Goal: Task Accomplishment & Management: Manage account settings

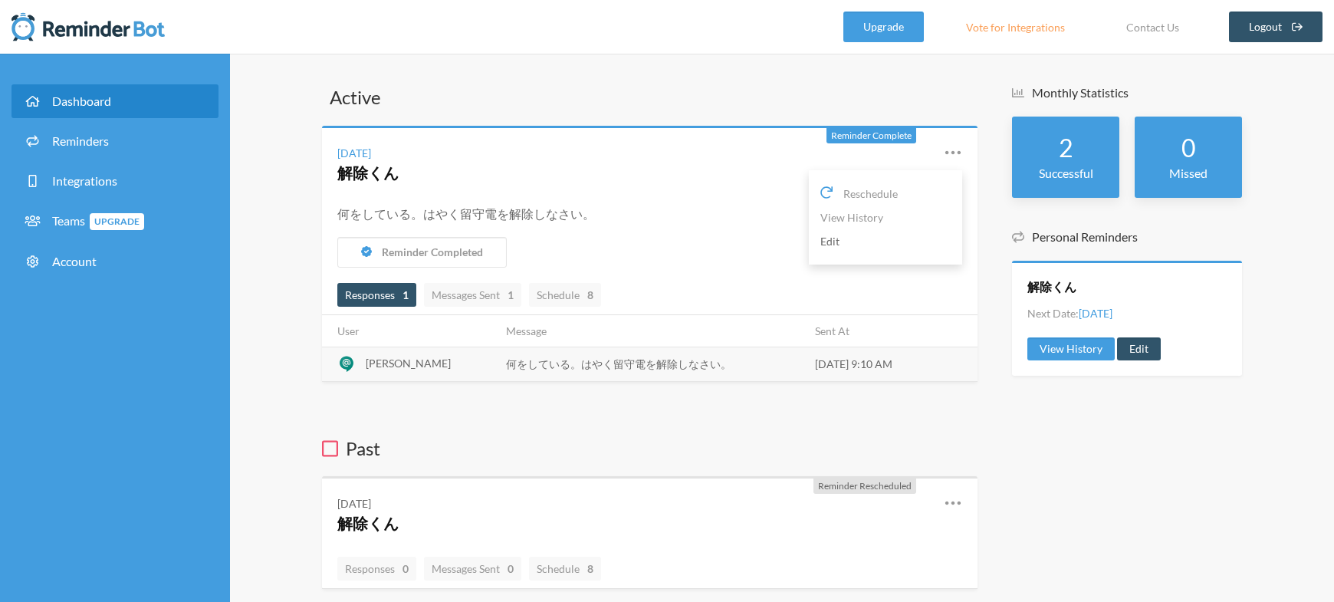
click at [846, 245] on link "Edit" at bounding box center [885, 241] width 130 height 24
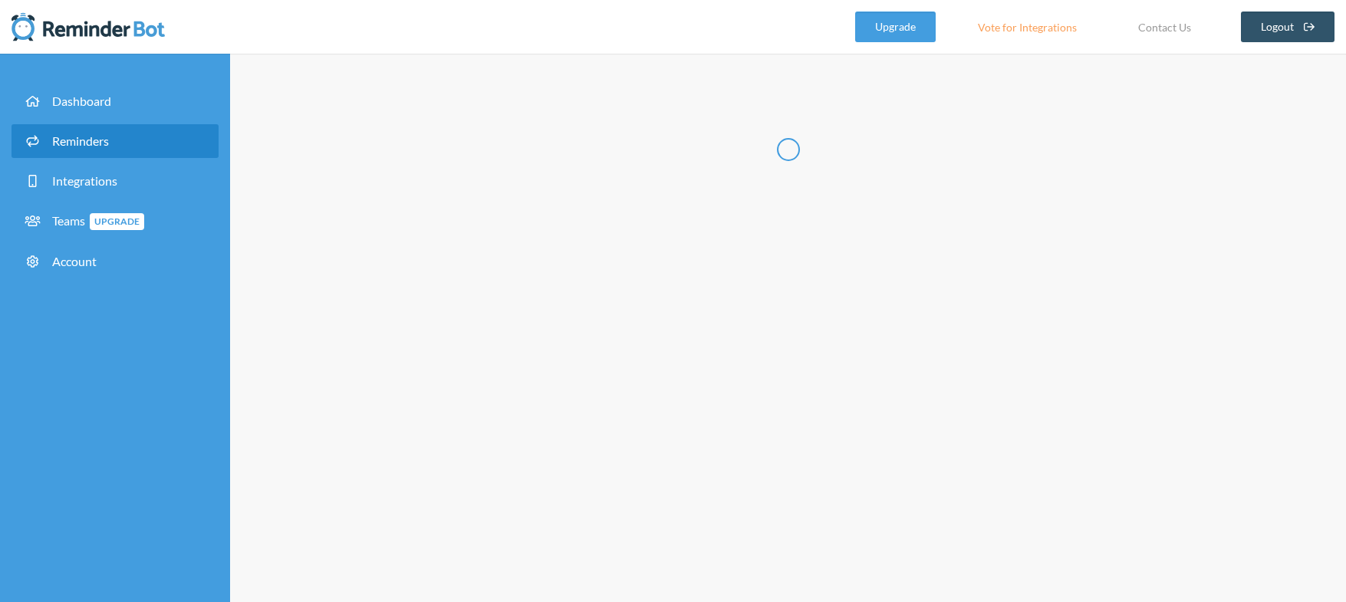
radio input "false"
radio input "true"
type input "解除くん"
select select "09:00:00"
select select "spaces/AAQAdQxCQy8"
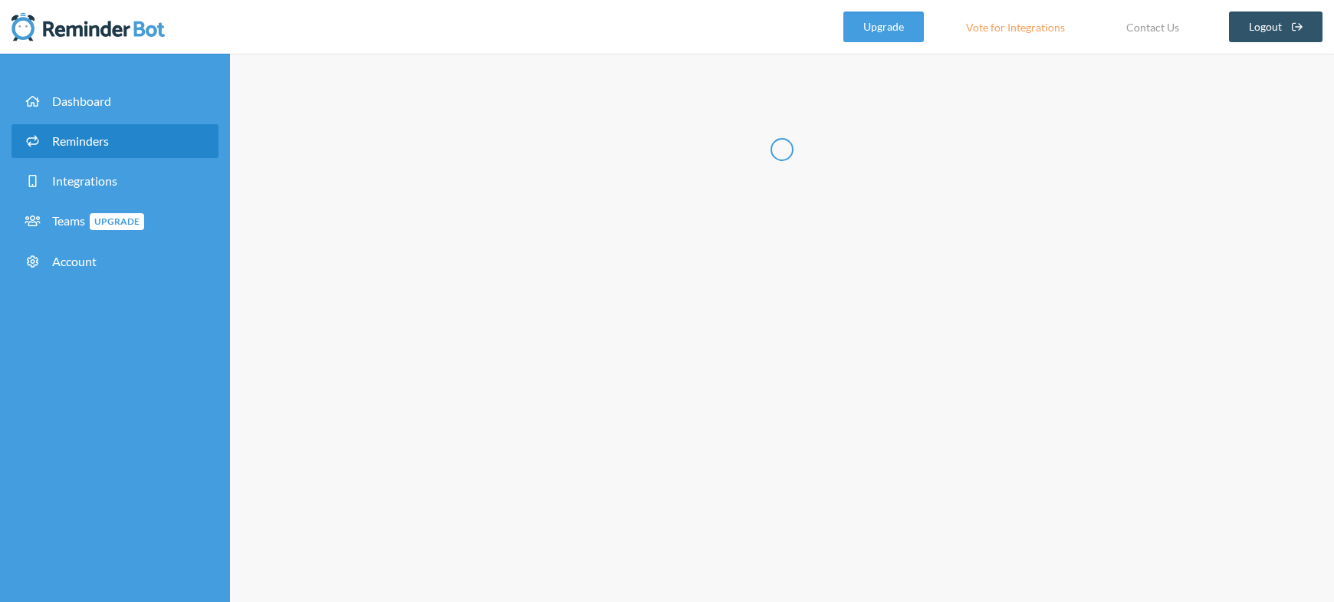
select select "10:00:00"
select select "spaces/AAQAdQxCQy8"
select select "12:00:00"
select select "spaces/AAQAdQxCQy8"
select select "13:00:00"
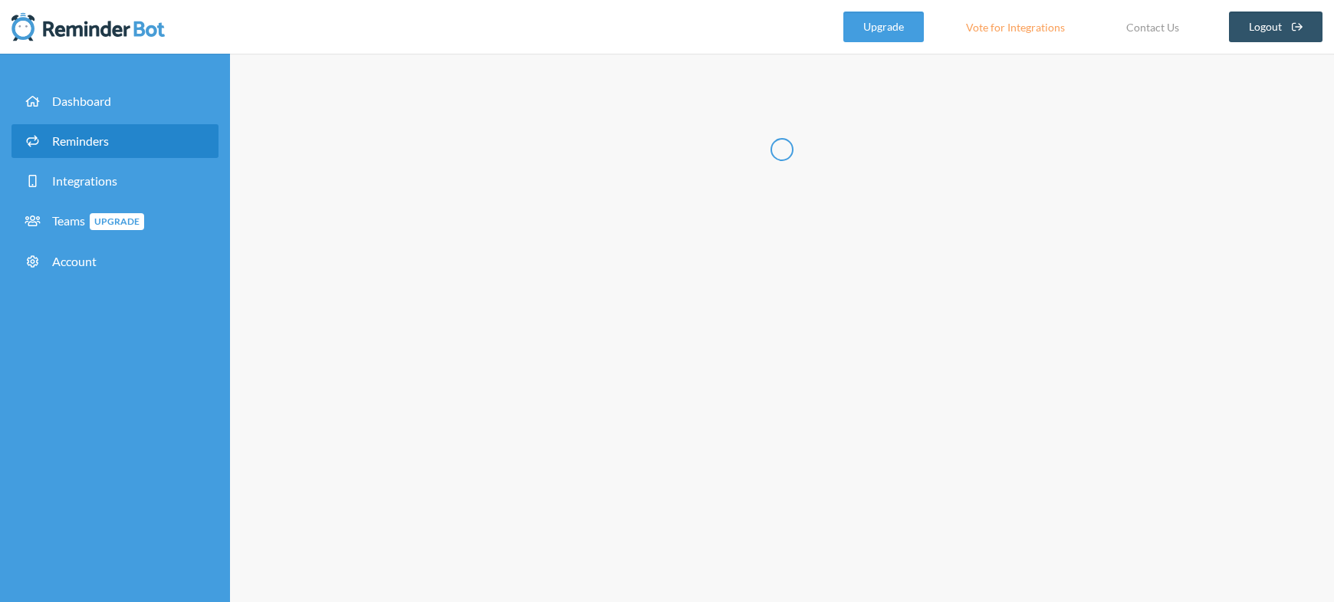
select select "spaces/AAQAdQxCQy8"
select select "15:00:00"
select select "spaces/AAQAdQxCQy8"
select select "16:00:00"
select select "spaces/AAQAdQxCQy8"
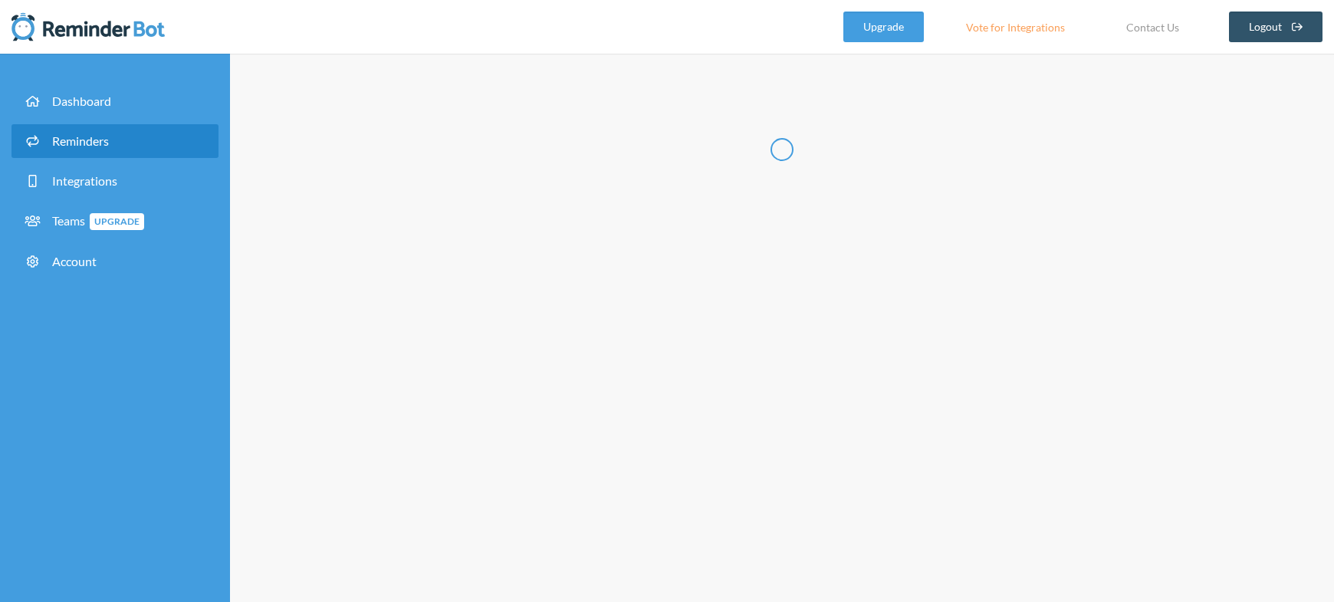
select select "17:00:00"
select select "spaces/AAQAdQxCQy8"
select select "18:00:00"
select select "spaces/AAQAdQxCQy8"
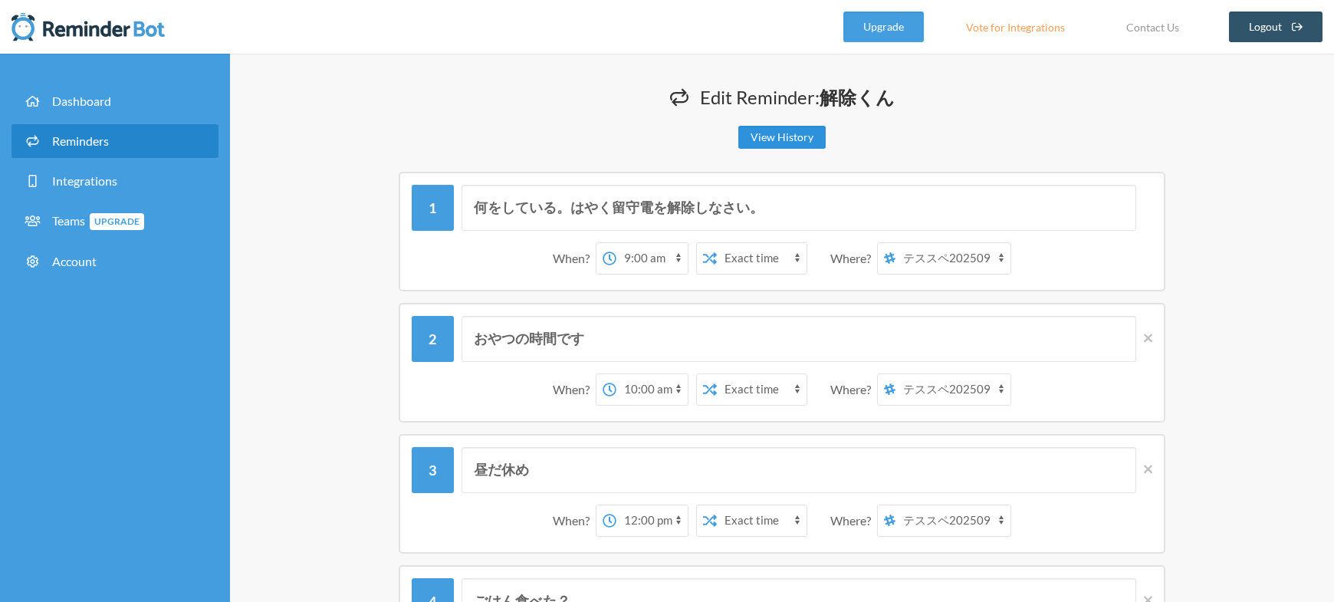
click at [771, 143] on link "View History" at bounding box center [781, 137] width 87 height 23
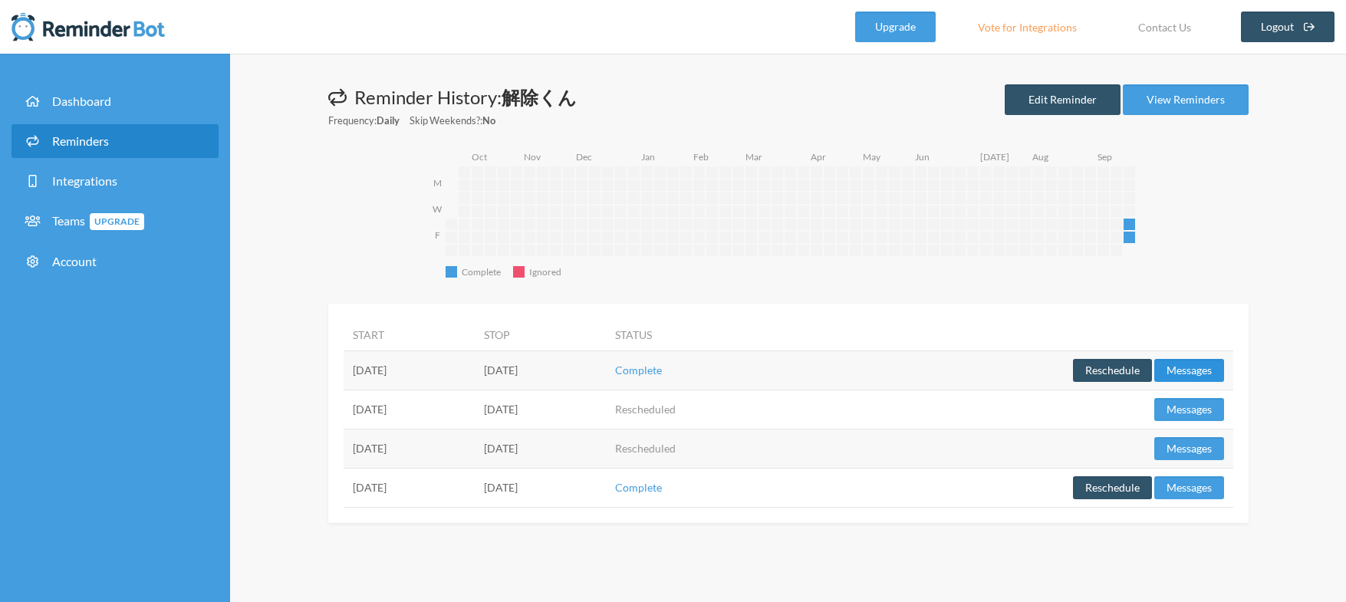
click at [1187, 367] on button "Messages" at bounding box center [1189, 370] width 70 height 23
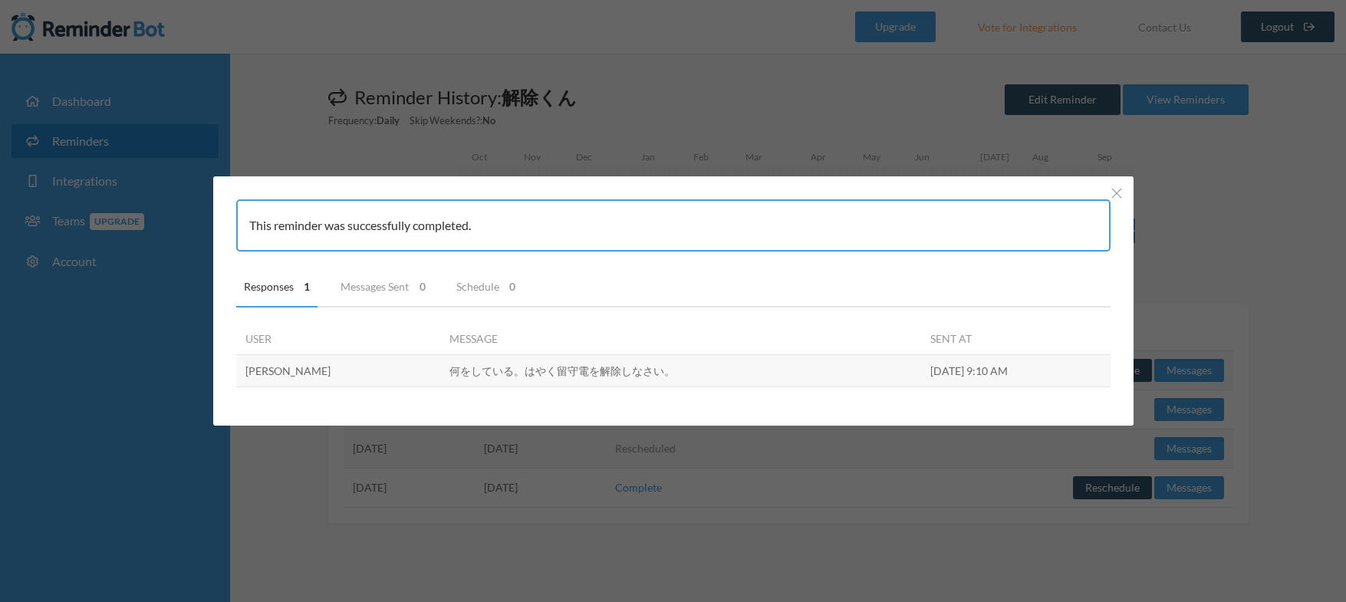
click at [1252, 324] on div "This reminder was successfully completed. Responses 1 Messages Sent 0 Schedule …" at bounding box center [673, 301] width 1346 height 602
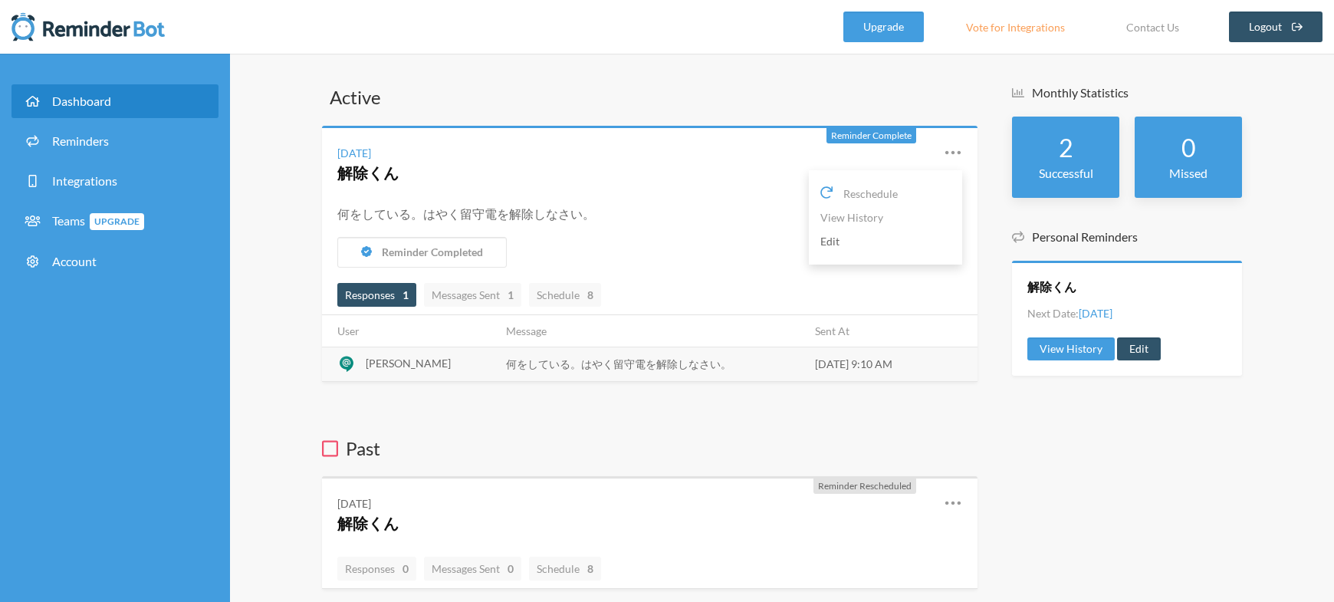
click at [843, 244] on link "Edit" at bounding box center [885, 241] width 130 height 24
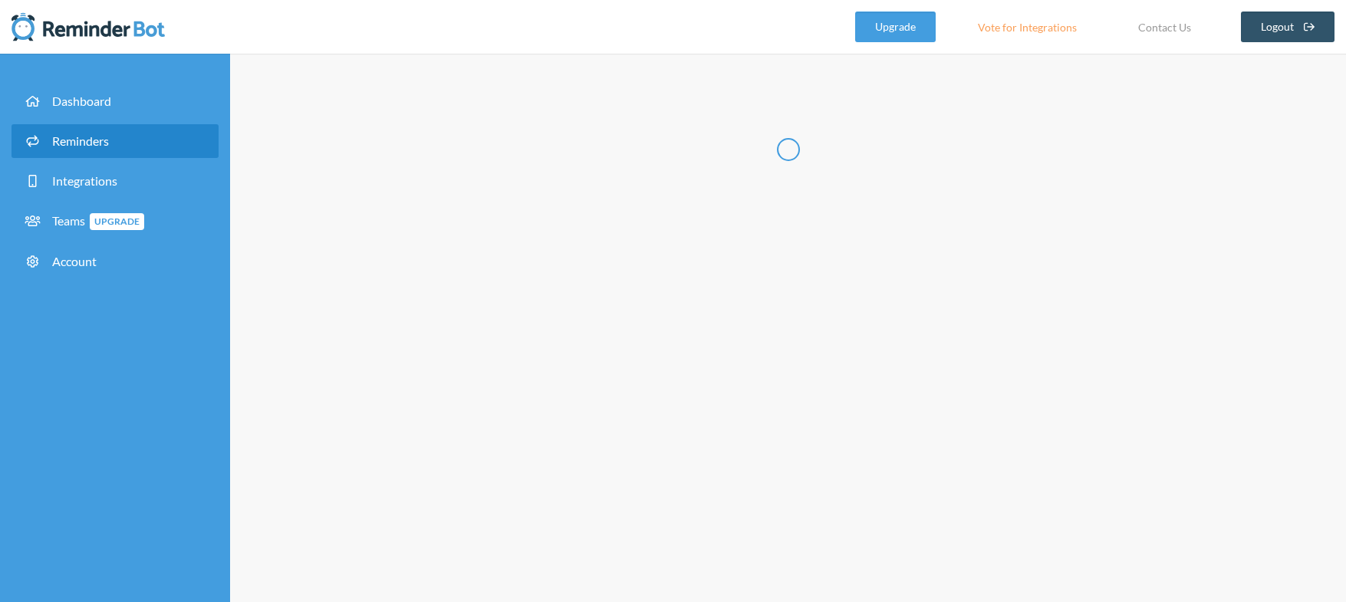
radio input "false"
radio input "true"
type input "解除くん"
select select "09:00:00"
select select "spaces/AAQAdQxCQy8"
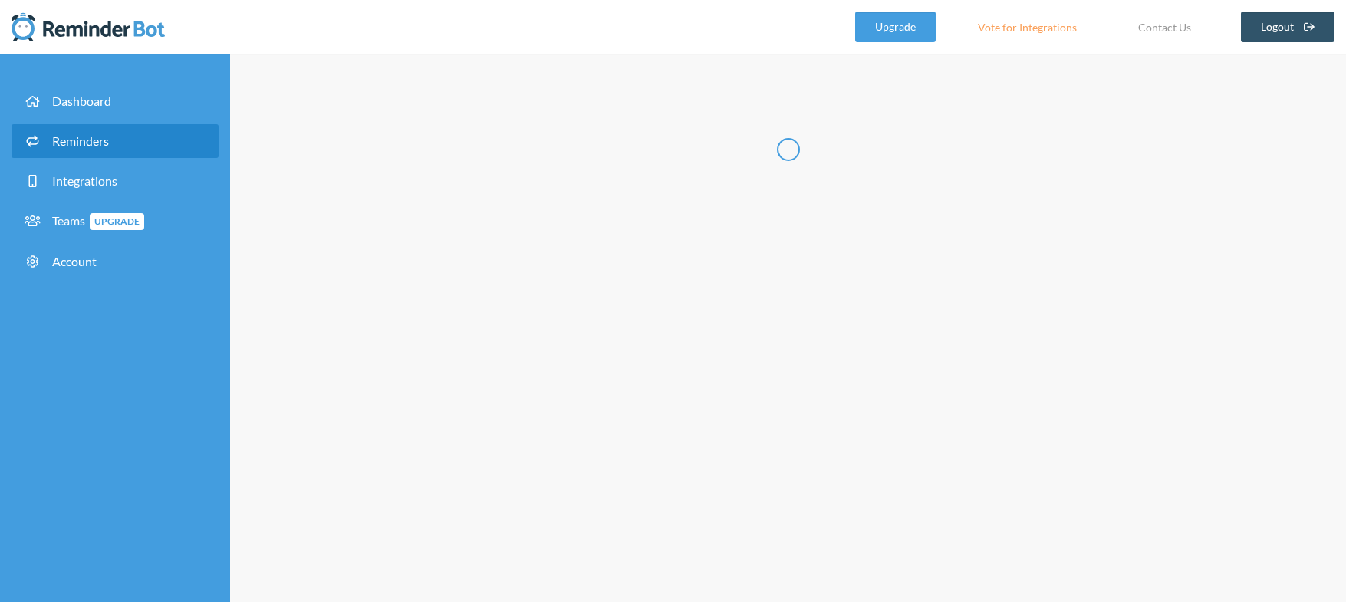
select select "10:00:00"
select select "spaces/AAQAdQxCQy8"
select select "12:00:00"
select select "spaces/AAQAdQxCQy8"
select select "13:00:00"
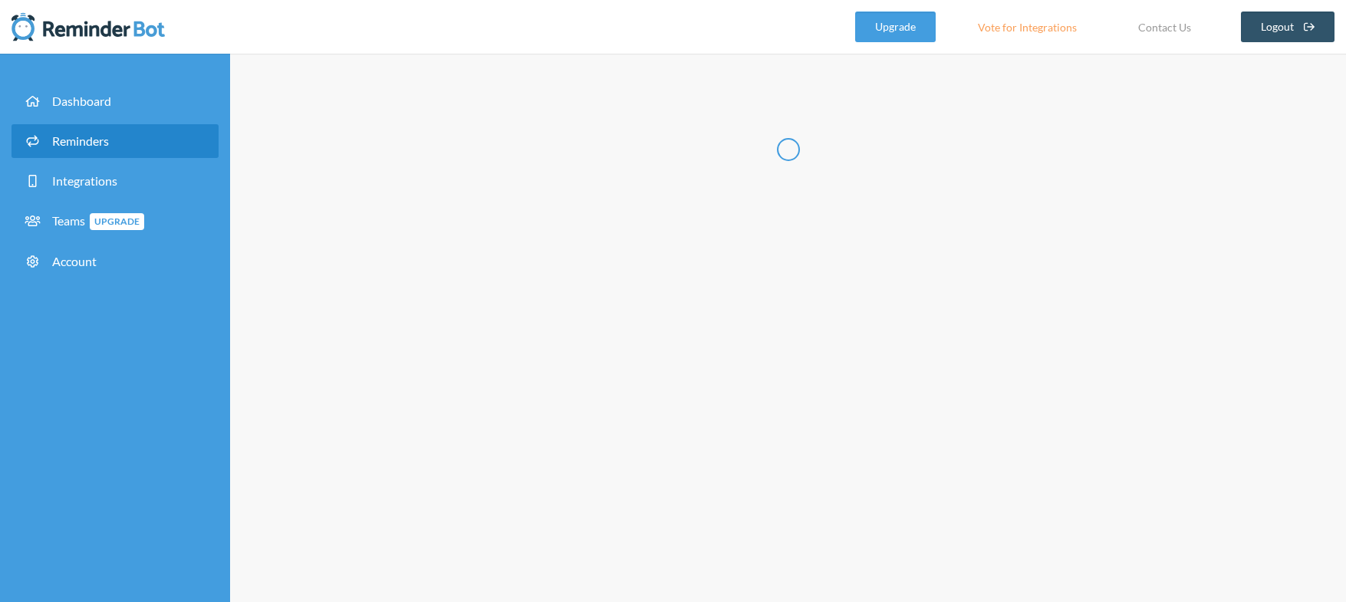
select select "spaces/AAQAdQxCQy8"
select select "15:00:00"
select select "spaces/AAQAdQxCQy8"
select select "16:00:00"
select select "spaces/AAQAdQxCQy8"
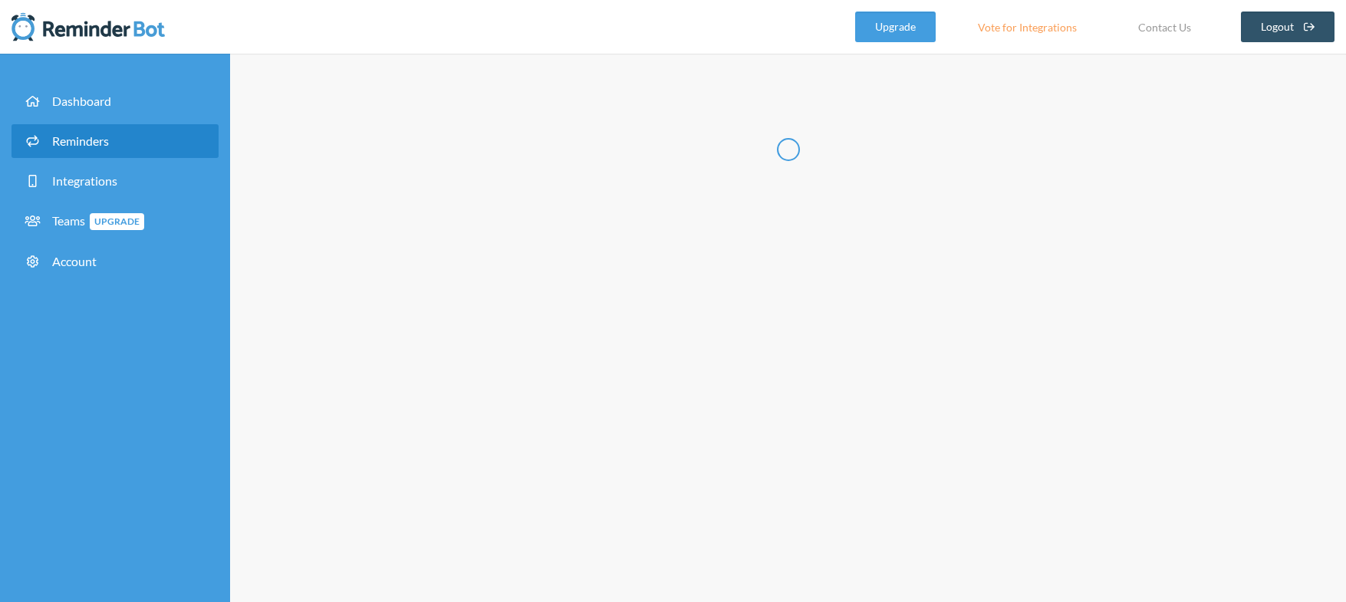
select select "17:00:00"
select select "spaces/AAQAdQxCQy8"
select select "18:00:00"
select select "spaces/AAQAdQxCQy8"
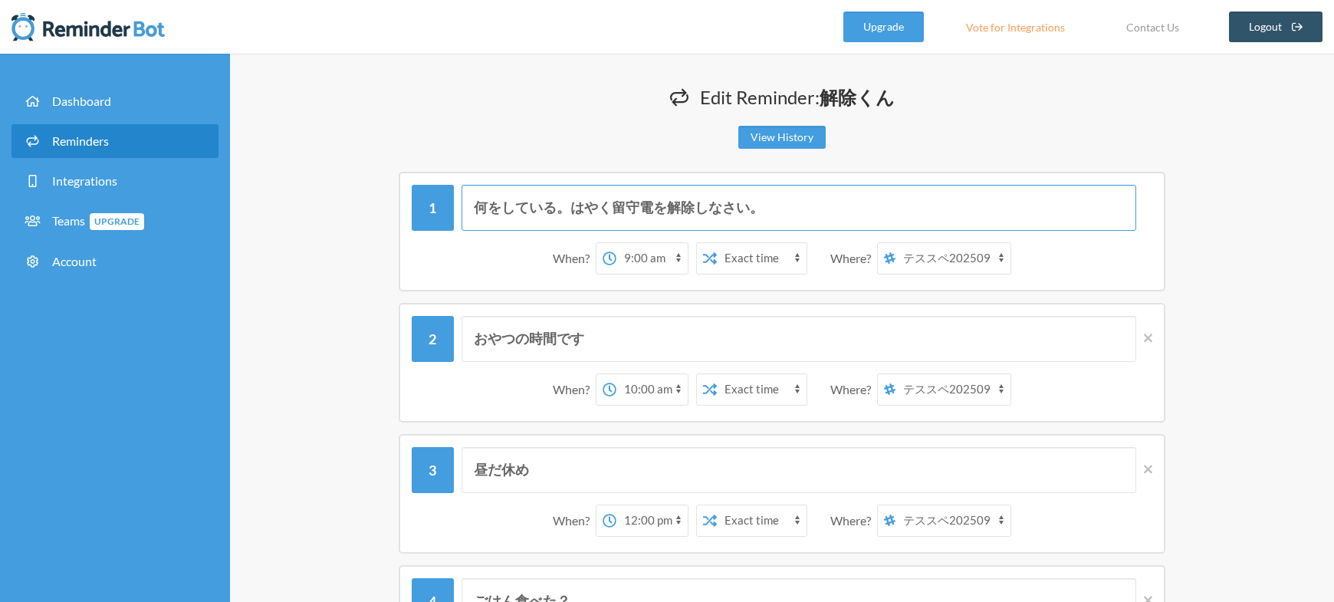
drag, startPoint x: 803, startPoint y: 215, endPoint x: 255, endPoint y: 163, distance: 550.7
type input "留守電は解除しましたか？"
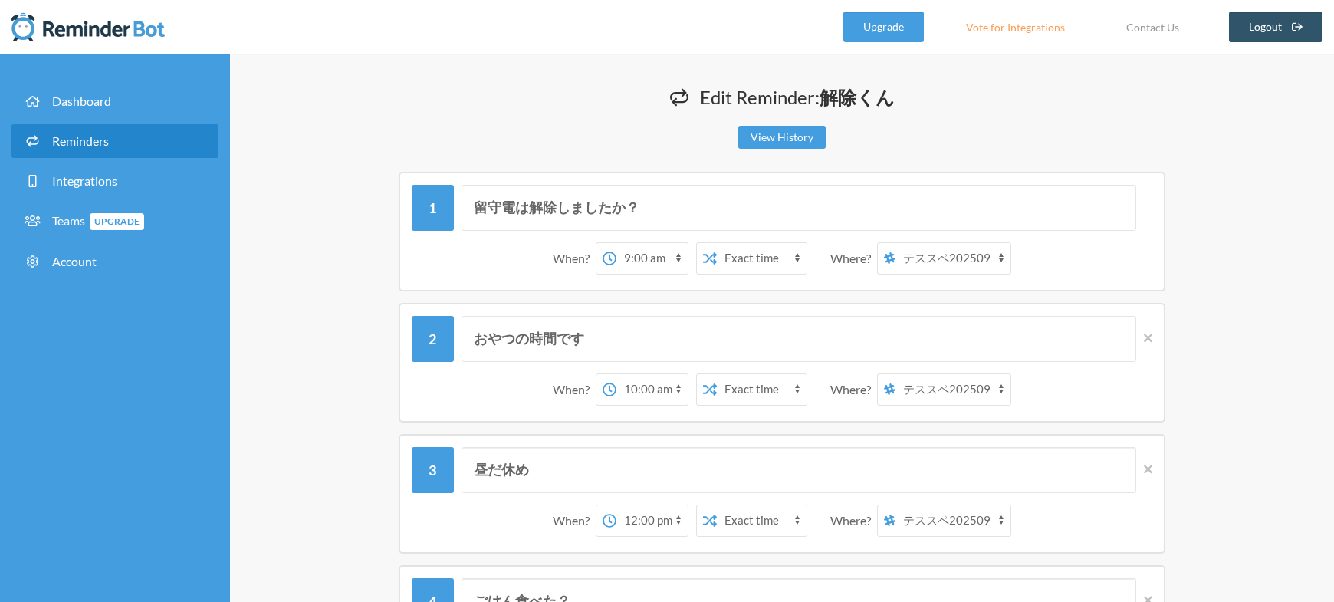
click at [649, 261] on select "12:00 am 12:15 am 12:30 am 12:45 am 1:00 am 1:15 am 1:30 am 1:45 am 2:00 am 2:1…" at bounding box center [651, 258] width 71 height 31
drag, startPoint x: 593, startPoint y: 334, endPoint x: 312, endPoint y: 317, distance: 281.1
type input "留守電を解除したかと聞いている"
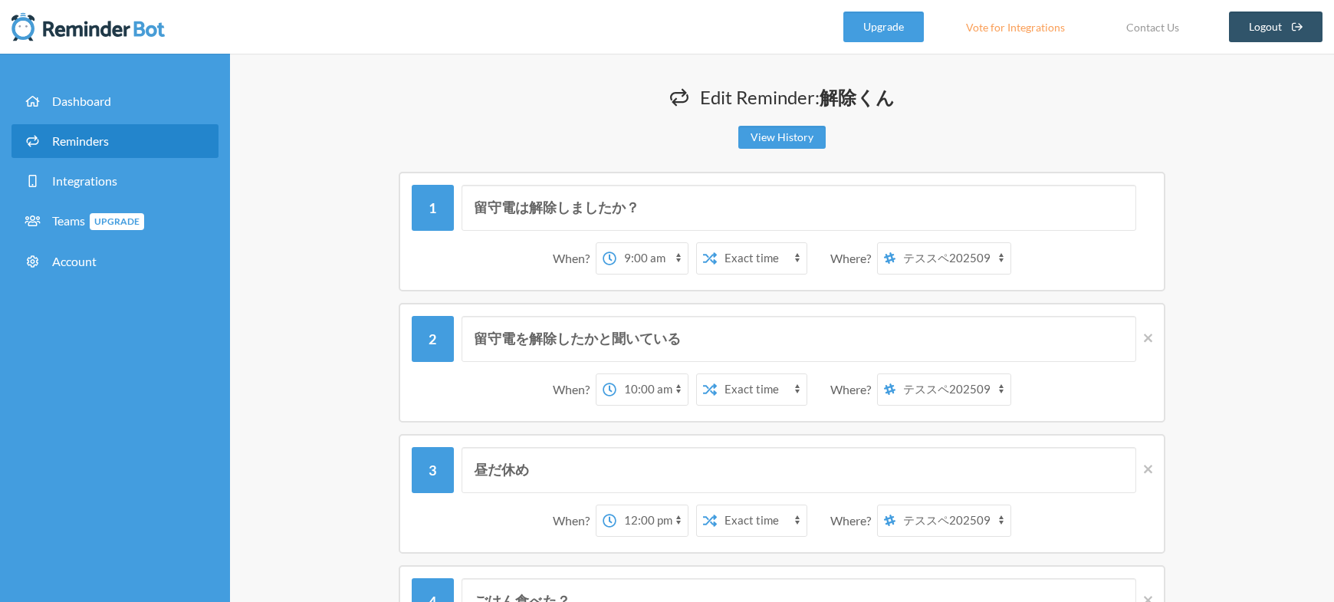
click at [650, 398] on select "12:00 am 12:15 am 12:30 am 12:45 am 1:00 am 1:15 am 1:30 am 1:45 am 2:00 am 2:1…" at bounding box center [651, 389] width 71 height 31
select select "09:15:00"
click at [616, 374] on select "12:00 am 12:15 am 12:30 am 12:45 am 1:00 am 1:15 am 1:30 am 1:45 am 2:00 am 2:1…" at bounding box center [651, 389] width 71 height 31
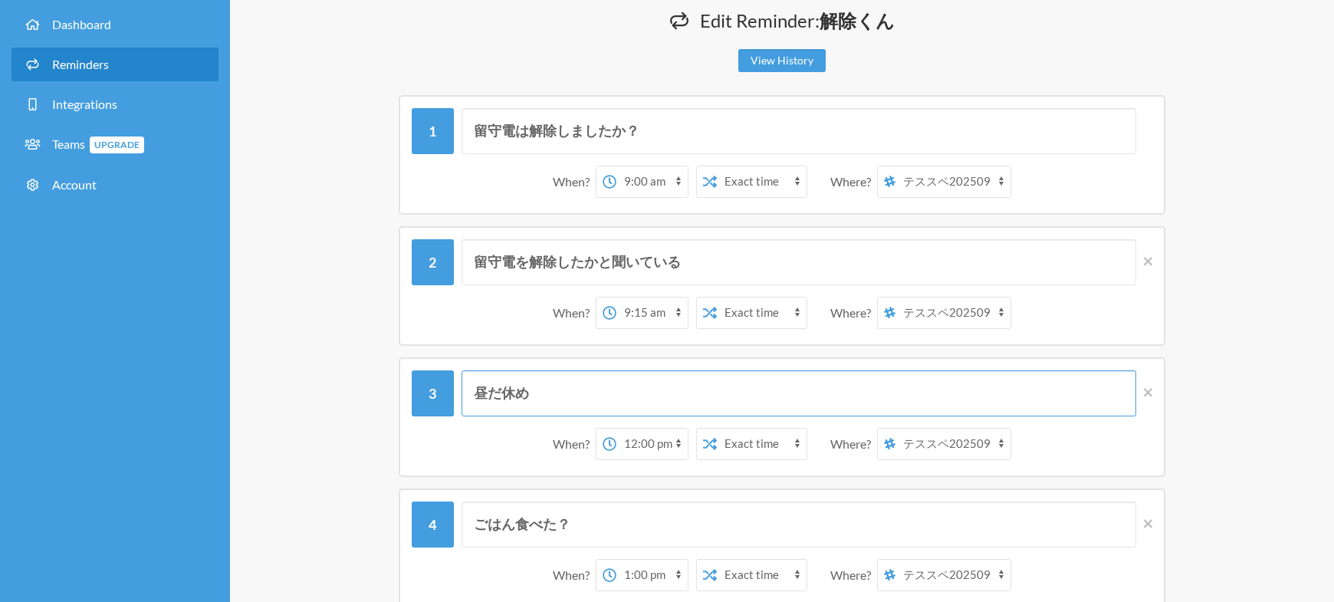
drag, startPoint x: 583, startPoint y: 396, endPoint x: 463, endPoint y: 394, distance: 119.6
click at [463, 394] on input "昼だ休め" at bounding box center [799, 393] width 675 height 46
type input "早く留守電を解除してください。"
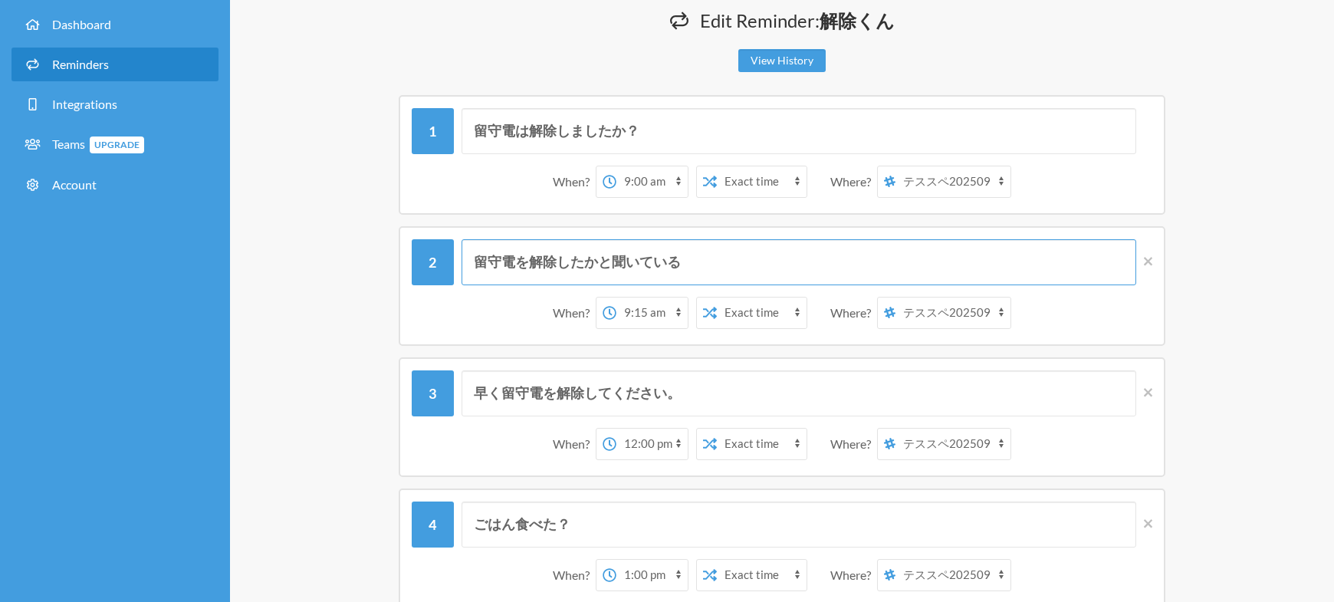
click at [695, 263] on input "留守電を解除したかと聞いている" at bounding box center [799, 262] width 675 height 46
drag, startPoint x: 731, startPoint y: 265, endPoint x: 550, endPoint y: 271, distance: 181.0
click at [550, 271] on input "留守電を解除したかと聞いています。" at bounding box center [799, 262] width 675 height 46
type input "留守電は解除したのかと聞いている。"
drag, startPoint x: 706, startPoint y: 389, endPoint x: 639, endPoint y: 389, distance: 67.5
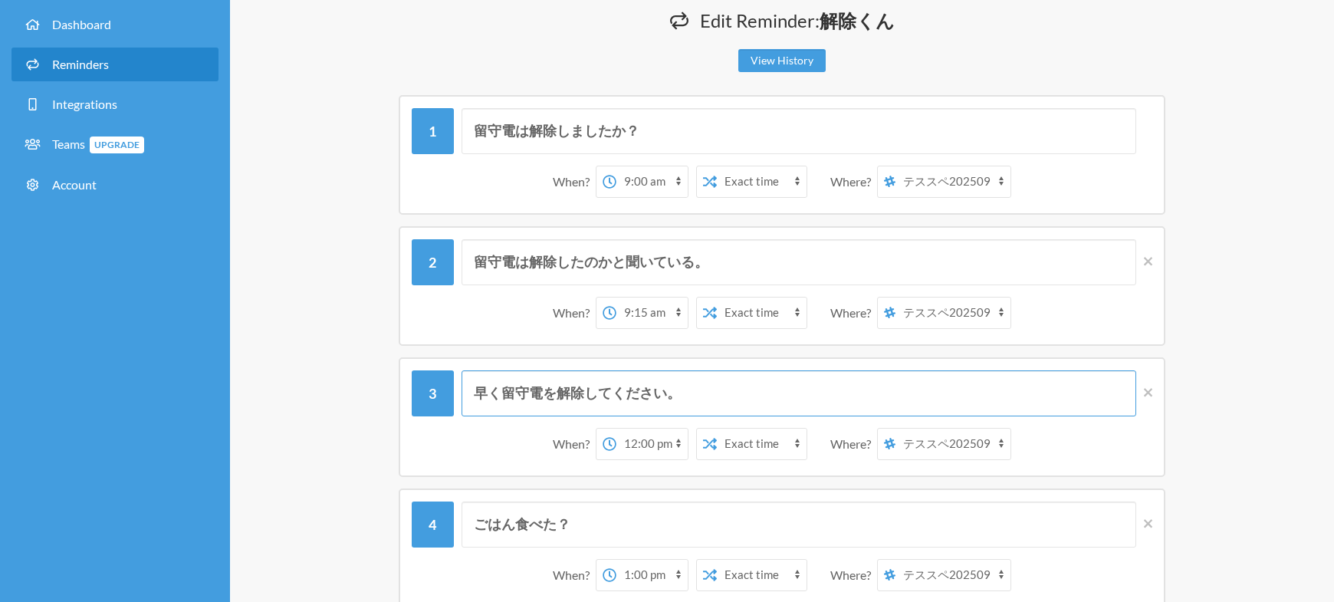
click at [639, 389] on input "早く留守電を解除してください。" at bounding box center [799, 393] width 675 height 46
click at [691, 386] on input "早く留守電を解除してください。" at bounding box center [799, 393] width 675 height 46
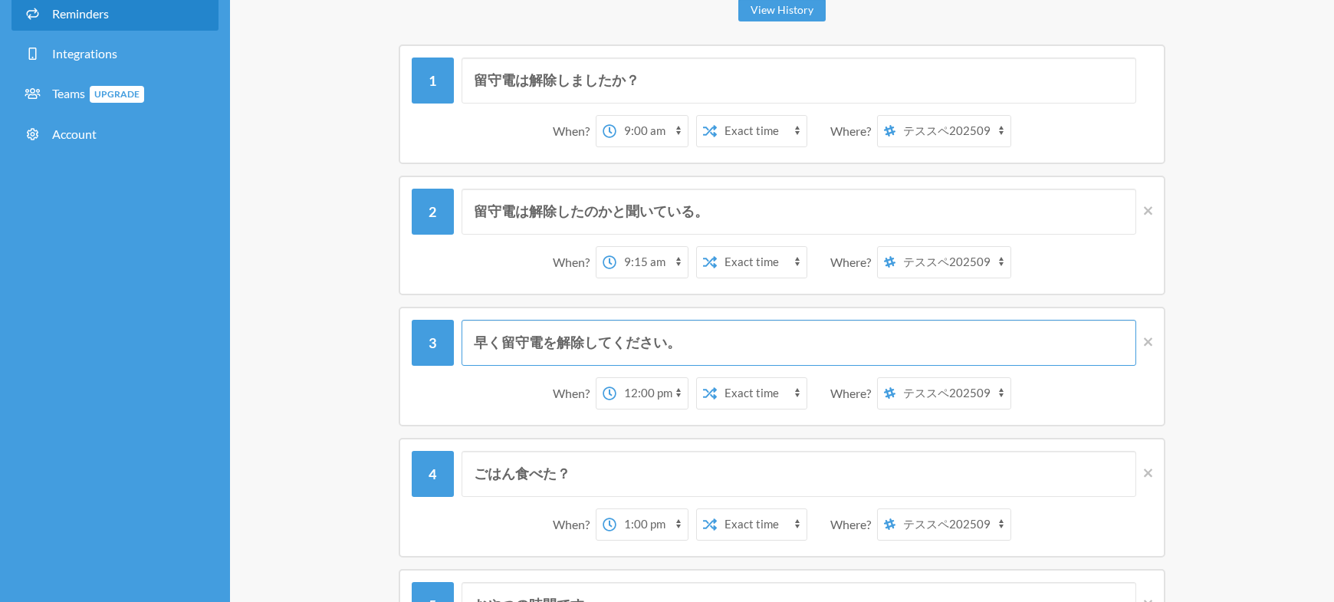
scroll to position [153, 0]
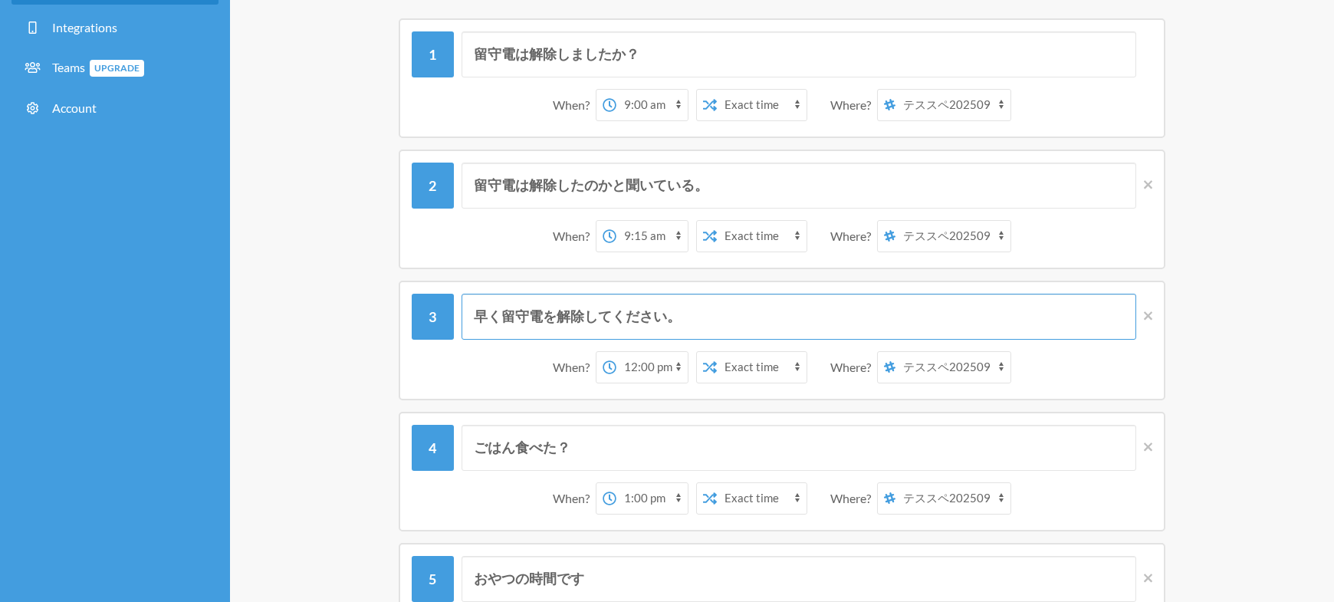
drag, startPoint x: 726, startPoint y: 320, endPoint x: 469, endPoint y: 309, distance: 257.1
click at [469, 309] on input "早く留守電を解除してください。" at bounding box center [799, 317] width 675 height 46
click at [662, 373] on select "12:00 am 12:15 am 12:30 am 12:45 am 1:00 am 1:15 am 1:30 am 1:45 am 2:00 am 2:1…" at bounding box center [651, 367] width 71 height 31
select select "09:30:00"
click at [616, 352] on select "12:00 am 12:15 am 12:30 am 12:45 am 1:00 am 1:15 am 1:30 am 1:45 am 2:00 am 2:1…" at bounding box center [651, 367] width 71 height 31
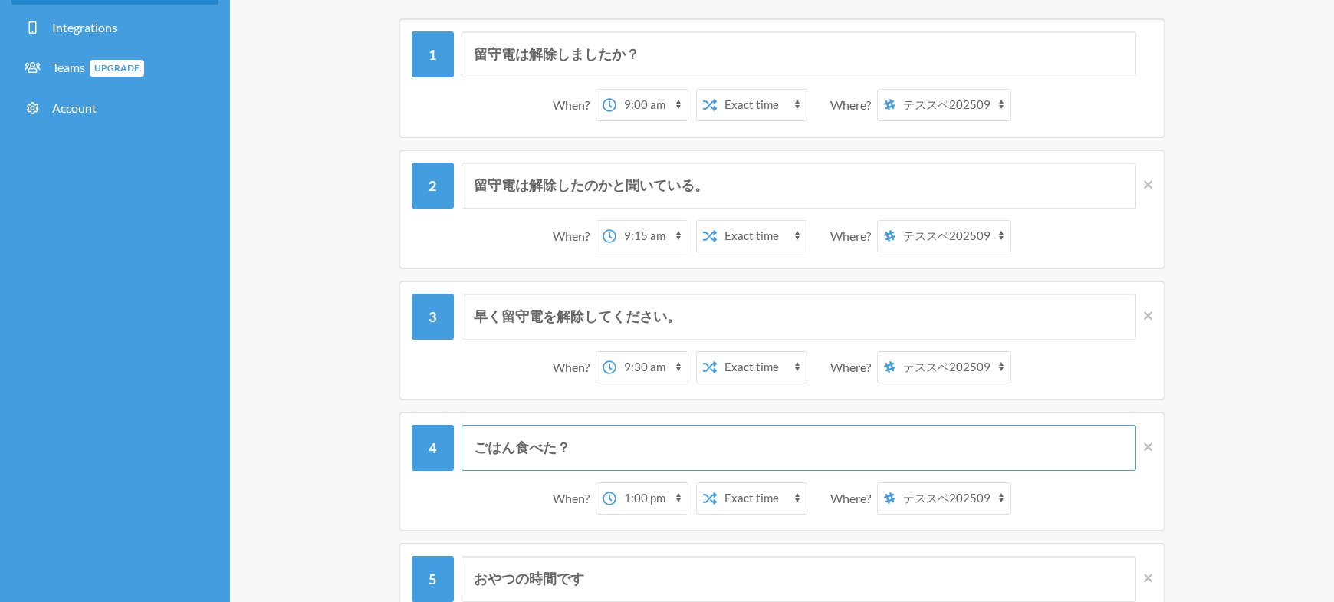
click at [742, 438] on input "ごはん食べた？" at bounding box center [799, 448] width 675 height 46
drag, startPoint x: 596, startPoint y: 451, endPoint x: 387, endPoint y: 444, distance: 208.7
click at [385, 444] on div "ごはん食べた？ When? 12:00 am 12:15 am 12:30 am 12:45 am 1:00 am 1:15 am 1:30 am 1:45 …" at bounding box center [782, 472] width 920 height 120
type input "まだ解除しないんですか？"
click at [631, 498] on select "12:00 am 12:15 am 12:30 am 12:45 am 1:00 am 1:15 am 1:30 am 1:45 am 2:00 am 2:1…" at bounding box center [651, 498] width 71 height 31
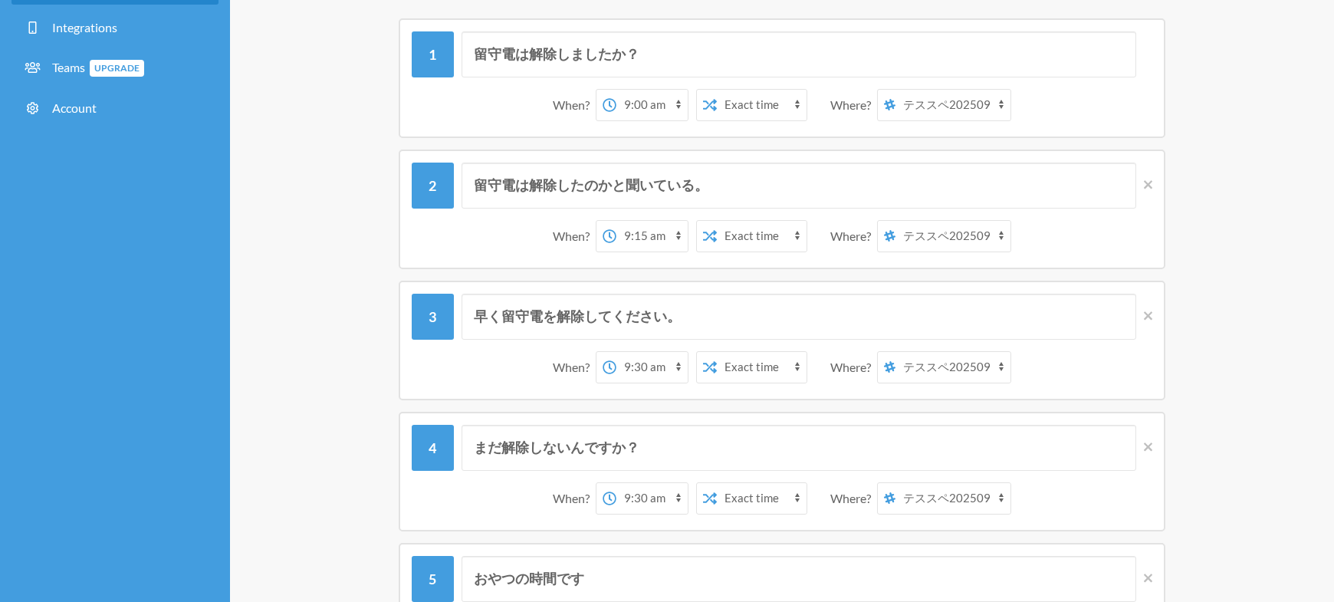
click at [616, 483] on select "12:00 am 12:15 am 12:30 am 12:45 am 1:00 am 1:15 am 1:30 am 1:45 am 2:00 am 2:1…" at bounding box center [651, 498] width 71 height 31
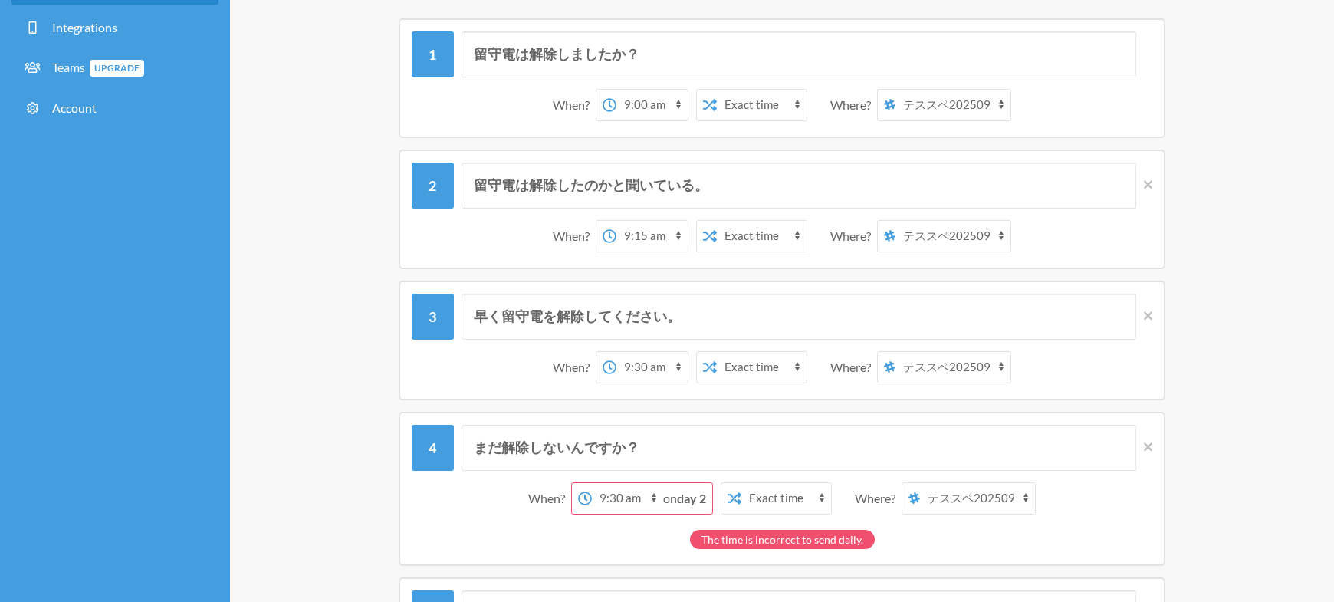
click at [664, 499] on span "on day 2" at bounding box center [684, 498] width 43 height 15
click at [618, 503] on select "12:00 am 12:15 am 12:30 am 12:45 am 1:00 am 1:15 am 1:30 am 1:45 am 2:00 am 2:1…" at bounding box center [627, 498] width 71 height 31
select select "09:45:00"
click at [615, 483] on select "12:00 am 12:15 am 12:30 am 12:45 am 1:00 am 1:15 am 1:30 am 1:45 am 2:00 am 2:1…" at bounding box center [627, 498] width 71 height 31
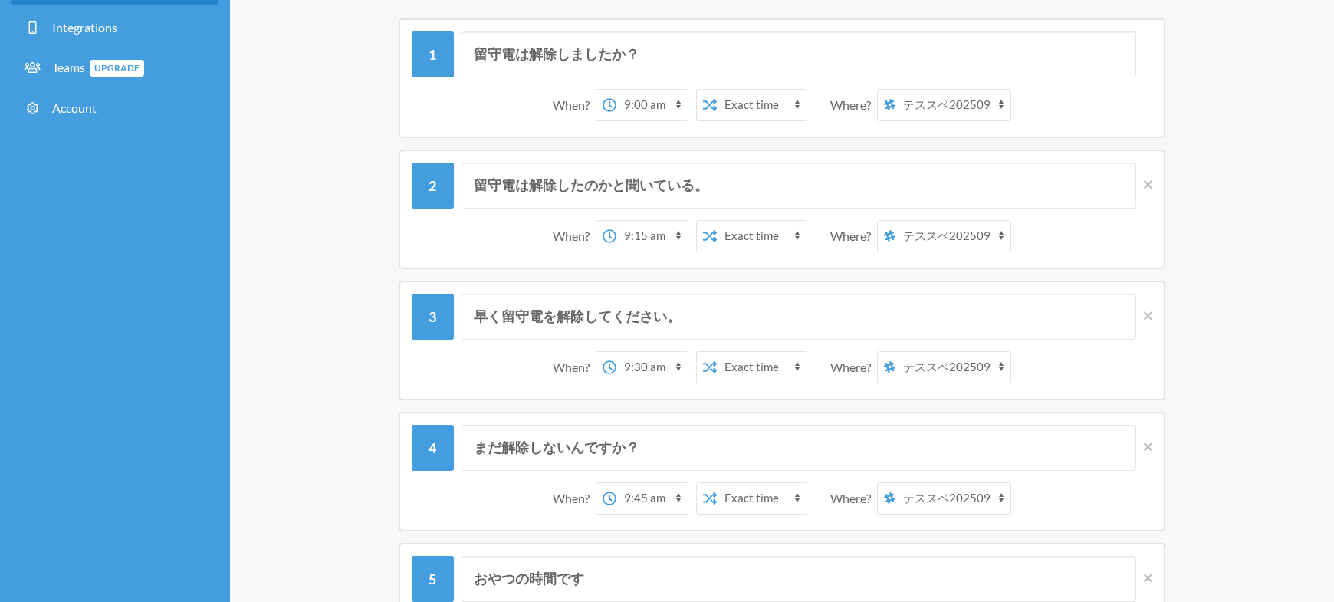
click at [1209, 480] on div "まだ解除しないんですか？ When? 12:00 am 12:15 am 12:30 am 12:45 am 1:00 am 1:15 am 1:30 am …" at bounding box center [782, 472] width 920 height 120
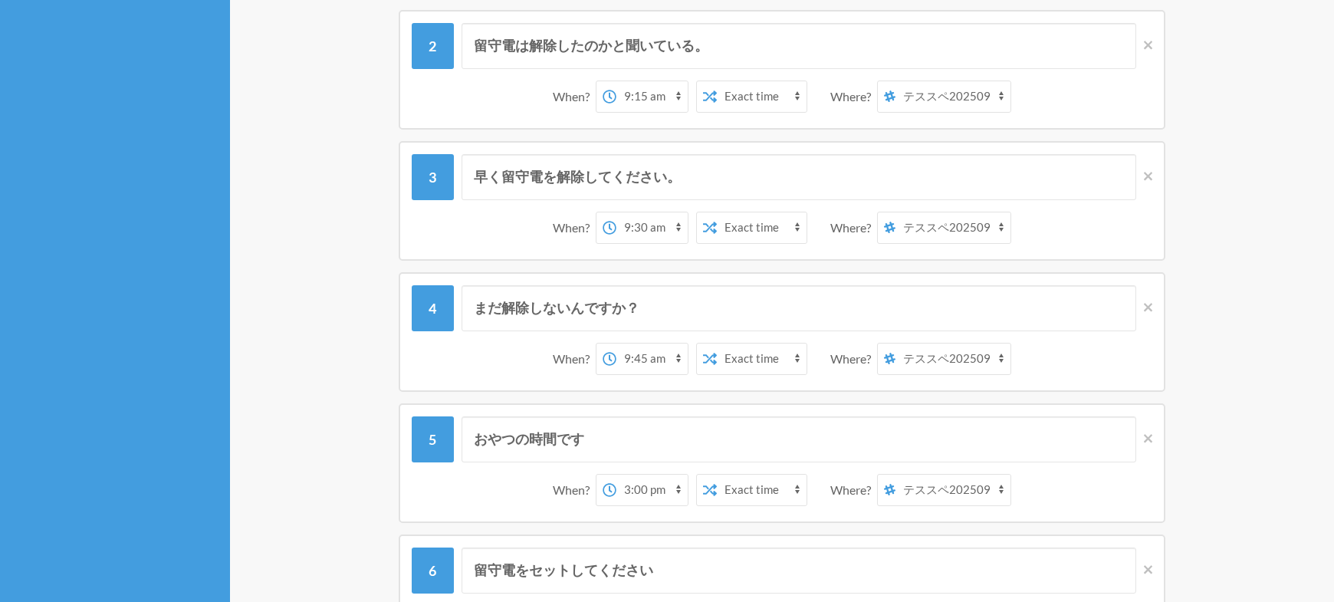
scroll to position [307, 0]
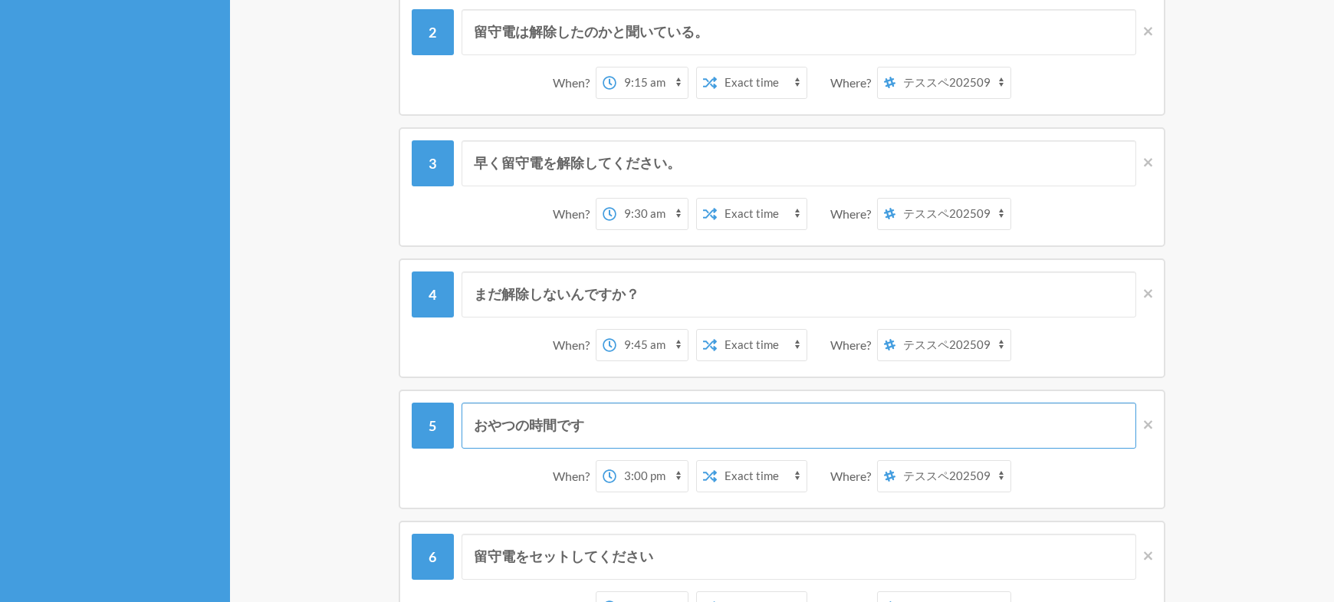
drag, startPoint x: 613, startPoint y: 426, endPoint x: 435, endPoint y: 435, distance: 178.9
click at [435, 435] on div "おやつの時間です" at bounding box center [782, 426] width 741 height 46
type input "なぜ解除しないんですか？"
click at [665, 487] on select "12:00 am 12:15 am 12:30 am 12:45 am 1:00 am 1:15 am 1:30 am 1:45 am 2:00 am 2:1…" at bounding box center [651, 476] width 71 height 31
select select "10:00:00"
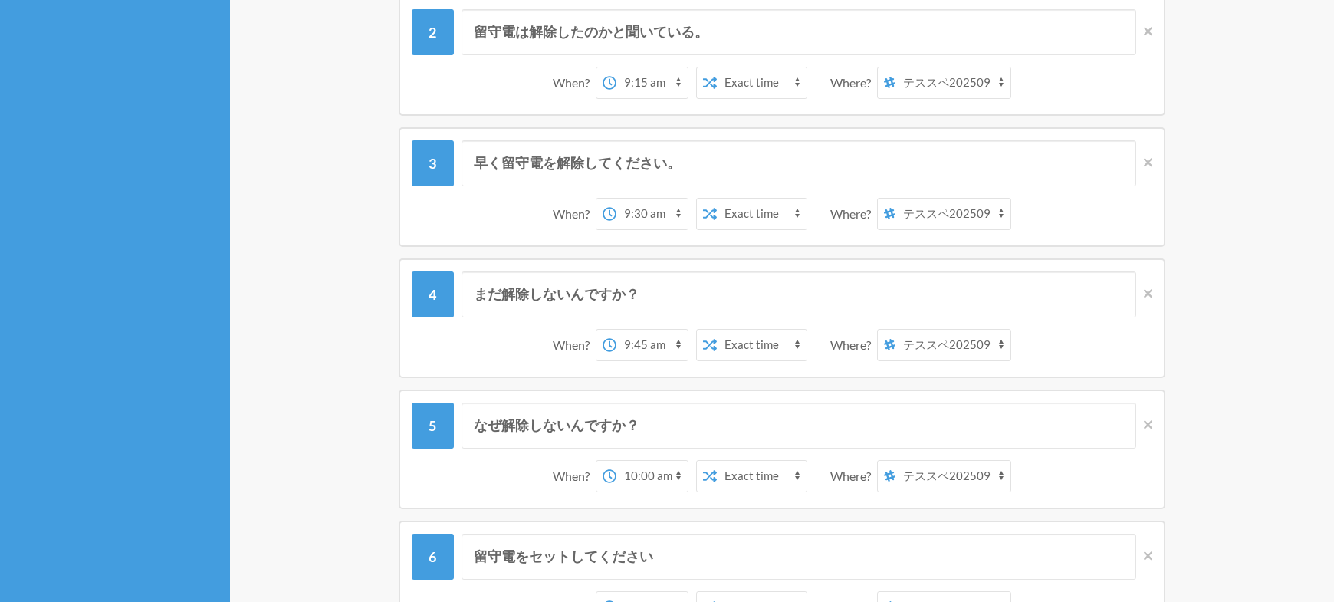
click at [616, 461] on select "12:00 am 12:15 am 12:30 am 12:45 am 1:00 am 1:15 am 1:30 am 1:45 am 2:00 am 2:1…" at bounding box center [651, 476] width 71 height 31
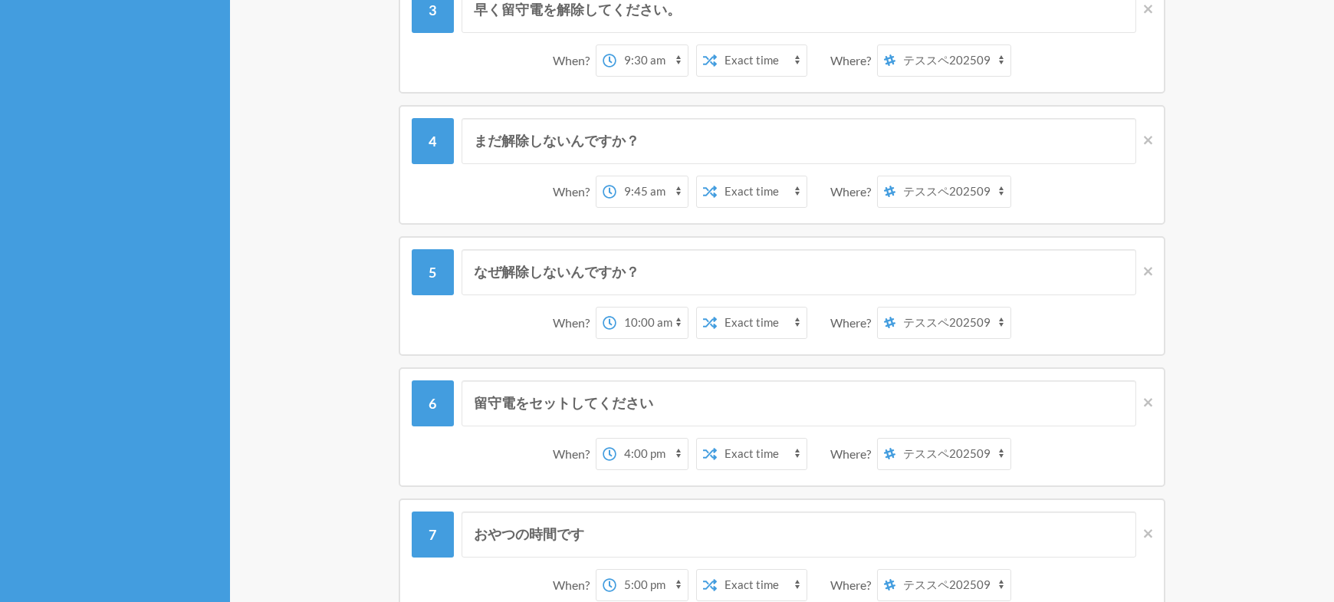
scroll to position [537, 0]
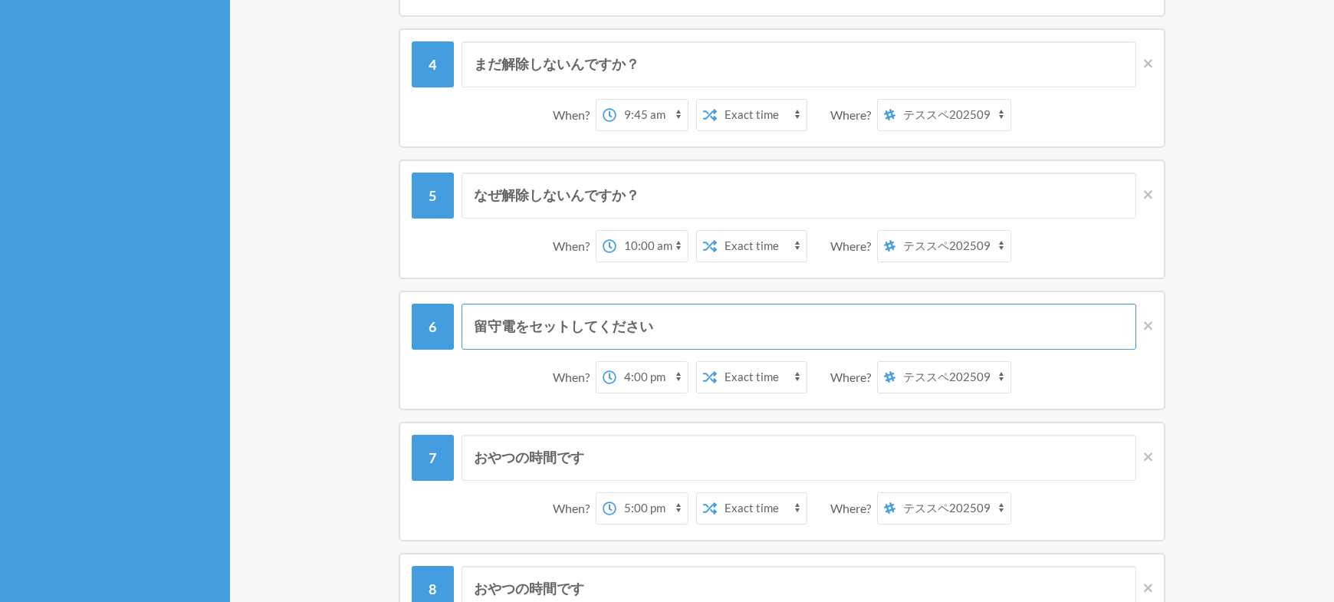
drag, startPoint x: 729, startPoint y: 335, endPoint x: 416, endPoint y: 321, distance: 313.9
click at [416, 321] on div "留守電をセットしてください" at bounding box center [782, 327] width 741 height 46
type input "バカなの？"
click at [654, 373] on select "12:00 am 12:15 am 12:30 am 12:45 am 1:00 am 1:15 am 1:30 am 1:45 am 2:00 am 2:1…" at bounding box center [651, 377] width 71 height 31
select select "10:15:00"
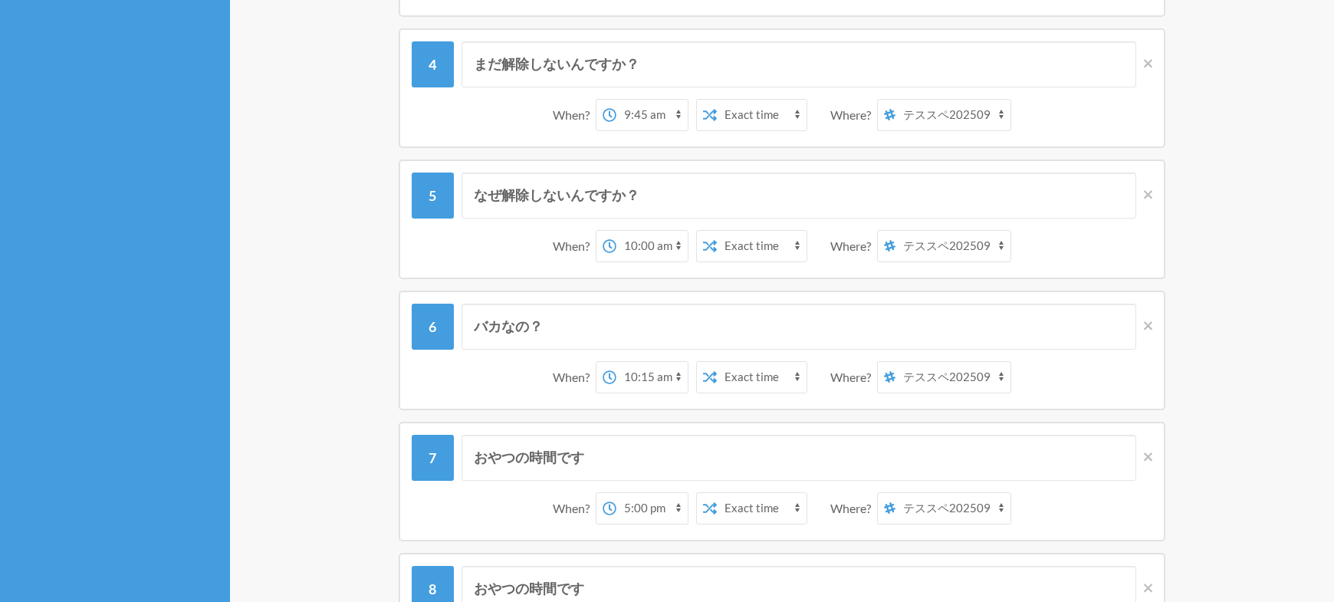
click at [616, 362] on select "12:00 am 12:15 am 12:30 am 12:45 am 1:00 am 1:15 am 1:30 am 1:45 am 2:00 am 2:1…" at bounding box center [651, 377] width 71 height 31
drag, startPoint x: 603, startPoint y: 462, endPoint x: 304, endPoint y: 436, distance: 300.9
click at [359, 441] on div "おやつの時間です When? 12:00 am 12:15 am 12:30 am 12:45 am 1:00 am 1:15 am 1:30 am 1:45…" at bounding box center [782, 482] width 920 height 120
type input "おい"
click at [649, 513] on select "12:00 am 12:15 am 12:30 am 12:45 am 1:00 am 1:15 am 1:30 am 1:45 am 2:00 am 2:1…" at bounding box center [651, 508] width 71 height 31
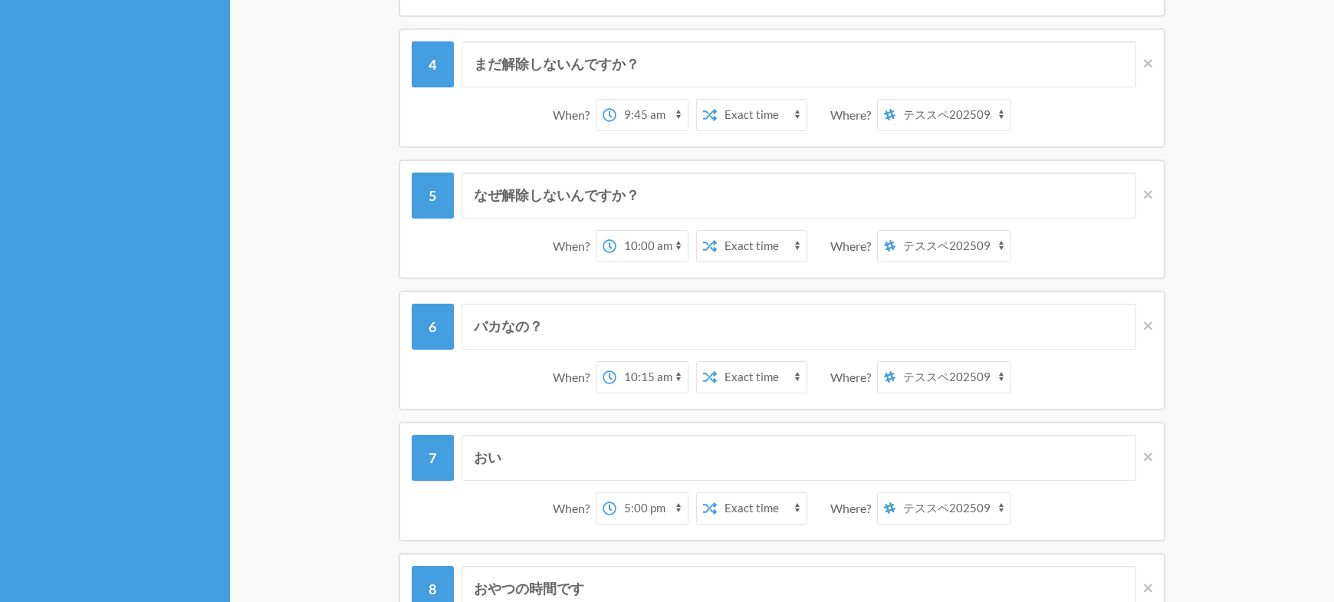
select select "10:30:00"
click at [616, 493] on select "12:00 am 12:15 am 12:30 am 12:45 am 1:00 am 1:15 am 1:30 am 1:45 am 2:00 am 2:1…" at bounding box center [651, 508] width 71 height 31
click at [1211, 422] on div "おい When? 12:00 am 12:15 am 12:30 am 12:45 am 1:00 am 1:15 am 1:30 am 1:45 am 2:…" at bounding box center [782, 482] width 920 height 120
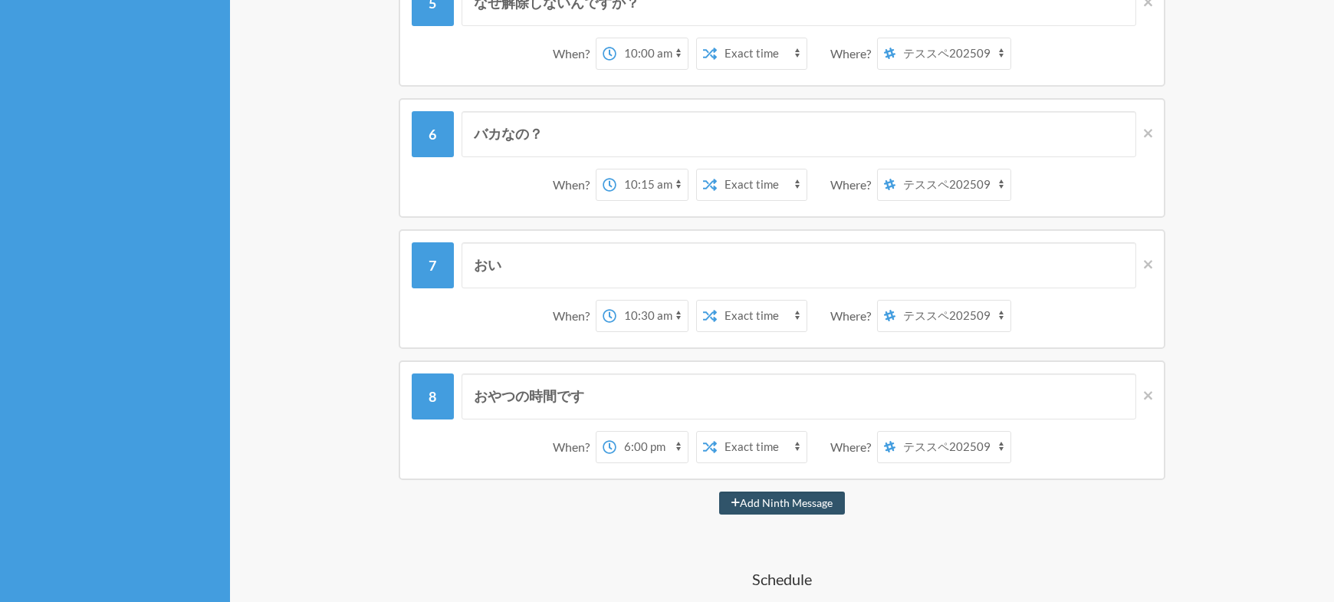
scroll to position [767, 0]
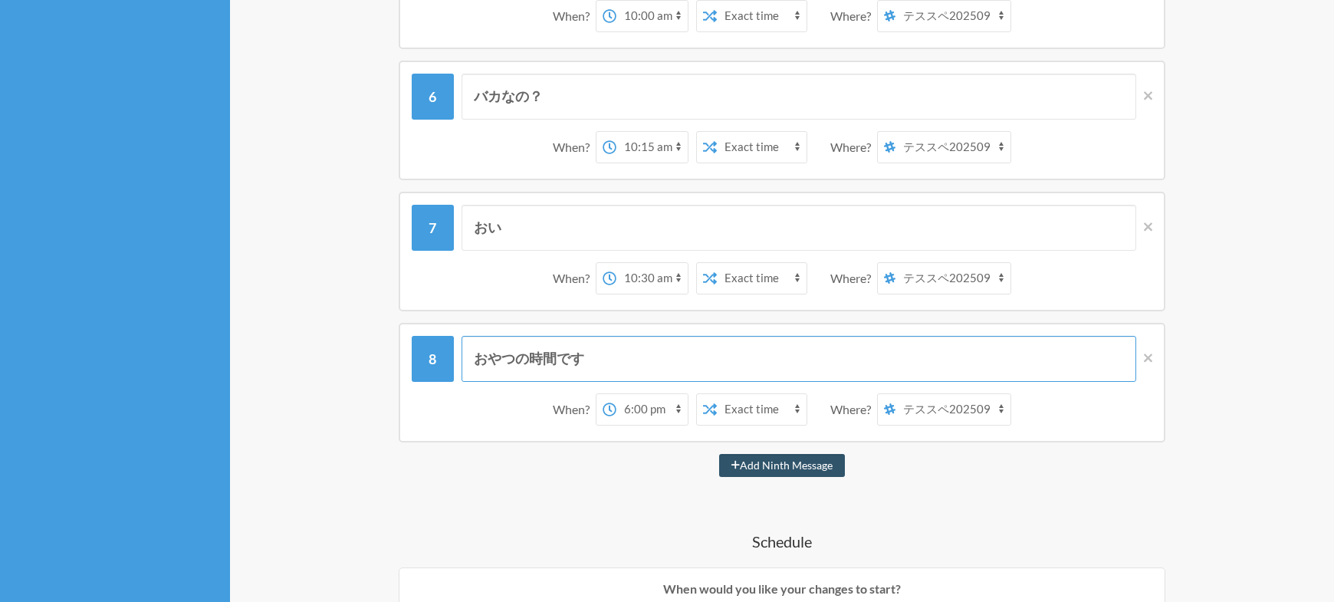
drag, startPoint x: 604, startPoint y: 354, endPoint x: 455, endPoint y: 363, distance: 149.0
click at [460, 363] on div "おやつの時間です" at bounding box center [782, 359] width 741 height 46
type input "無視しないで"
click at [650, 409] on select "12:00 am 12:15 am 12:30 am 12:45 am 1:00 am 1:15 am 1:30 am 1:45 am 2:00 am 2:1…" at bounding box center [651, 409] width 71 height 31
click at [616, 394] on select "12:00 am 12:15 am 12:30 am 12:45 am 1:00 am 1:15 am 1:30 am 1:45 am 2:00 am 2:1…" at bounding box center [651, 409] width 71 height 31
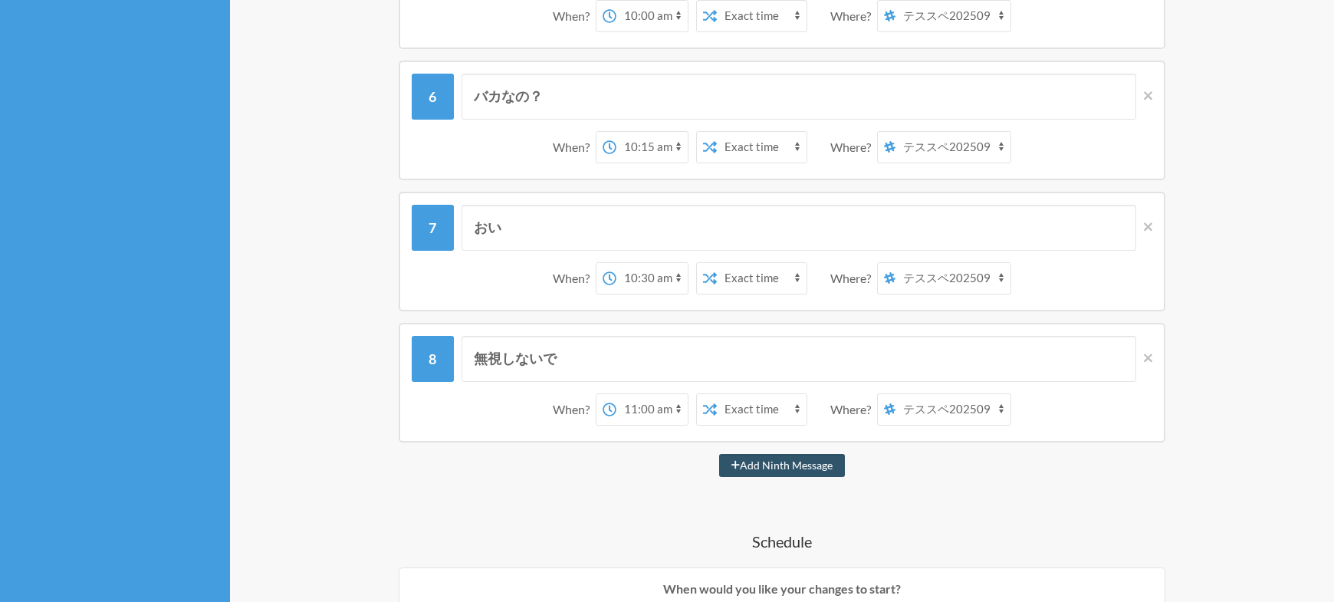
click at [637, 418] on select "12:00 am 12:15 am 12:30 am 12:45 am 1:00 am 1:15 am 1:30 am 1:45 am 2:00 am 2:1…" at bounding box center [651, 409] width 71 height 31
select select "10:45:00"
click at [616, 394] on select "12:00 am 12:15 am 12:30 am 12:45 am 1:00 am 1:15 am 1:30 am 1:45 am 2:00 am 2:1…" at bounding box center [651, 409] width 71 height 31
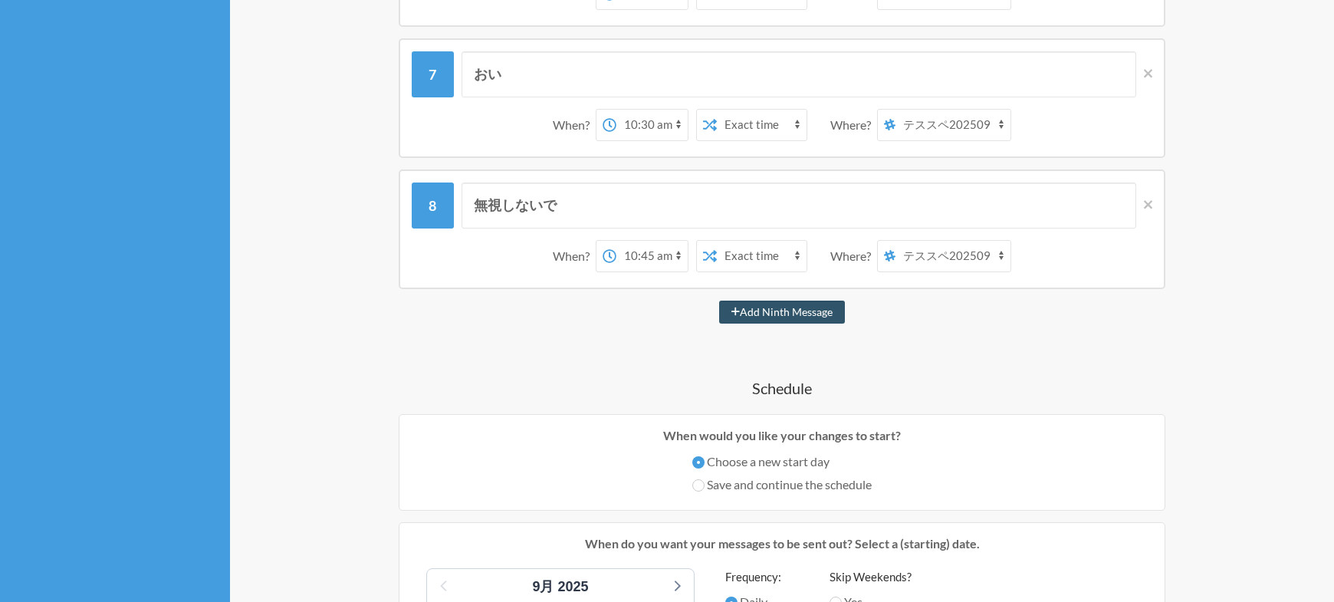
scroll to position [843, 0]
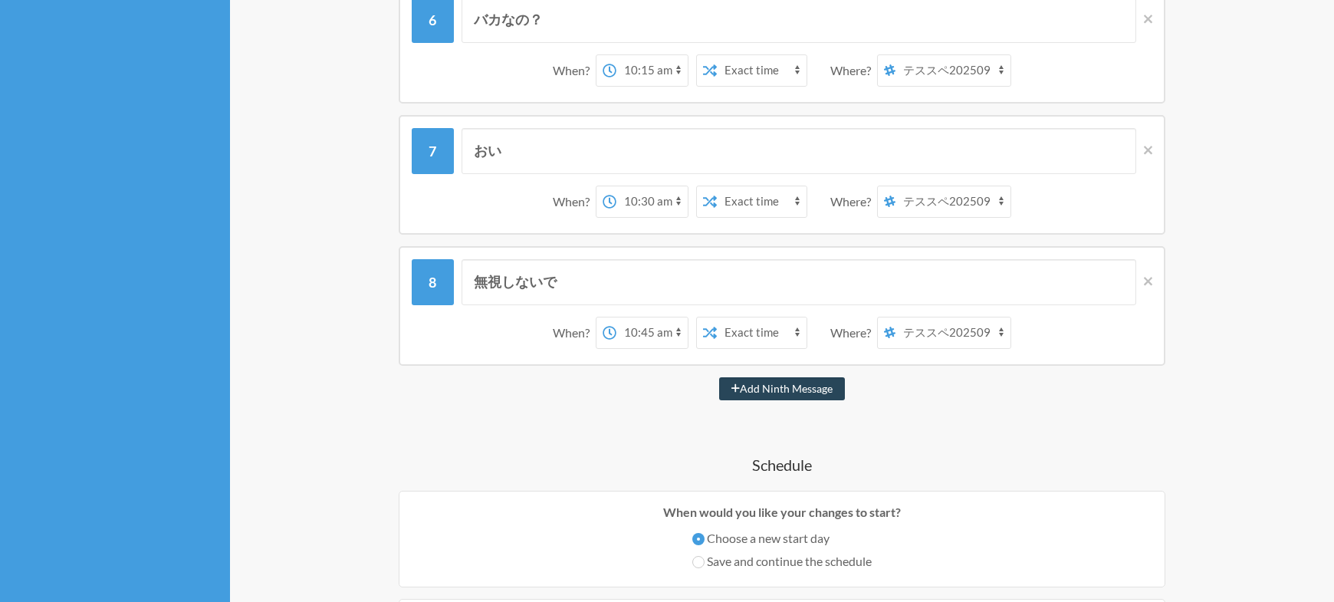
click at [751, 386] on button "Add Ninth Message" at bounding box center [782, 388] width 126 height 23
select select "11:45:00"
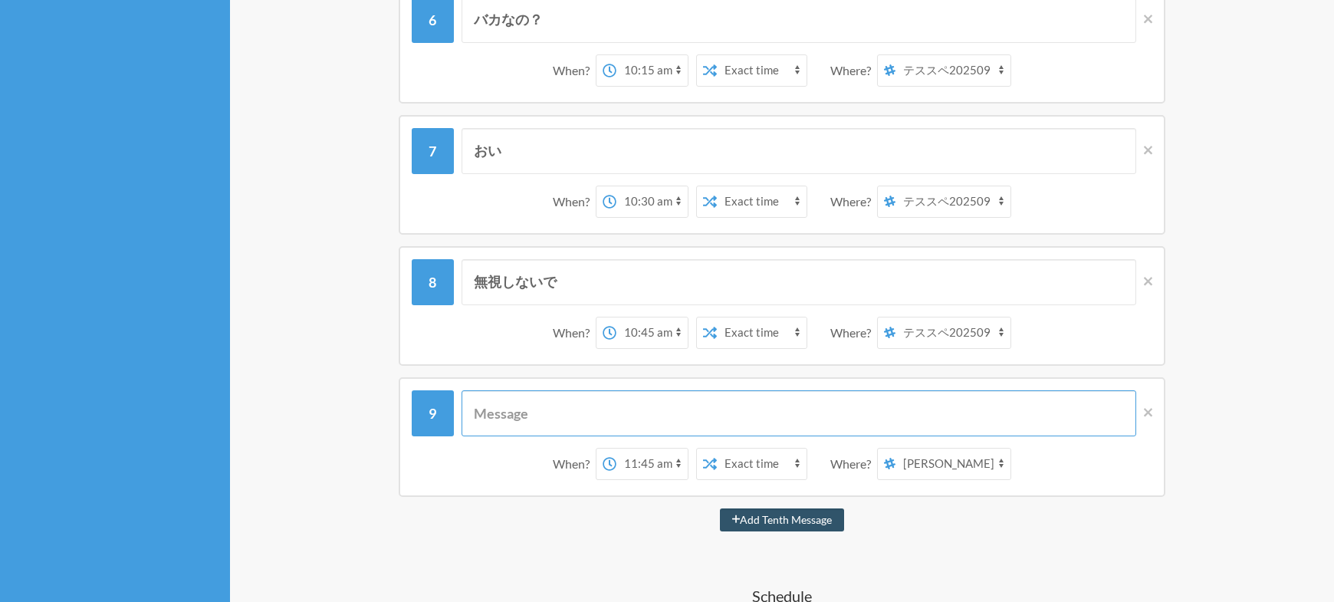
click at [687, 396] on input "text" at bounding box center [799, 413] width 675 height 46
type input "お願い"
click at [662, 458] on select "12:00 am 12:15 am 12:30 am 12:45 am 1:00 am 1:15 am 1:30 am 1:45 am 2:00 am 2:1…" at bounding box center [651, 464] width 71 height 31
select select "11:00:00"
click at [616, 449] on select "12:00 am 12:15 am 12:30 am 12:45 am 1:00 am 1:15 am 1:30 am 1:45 am 2:00 am 2:1…" at bounding box center [651, 464] width 71 height 31
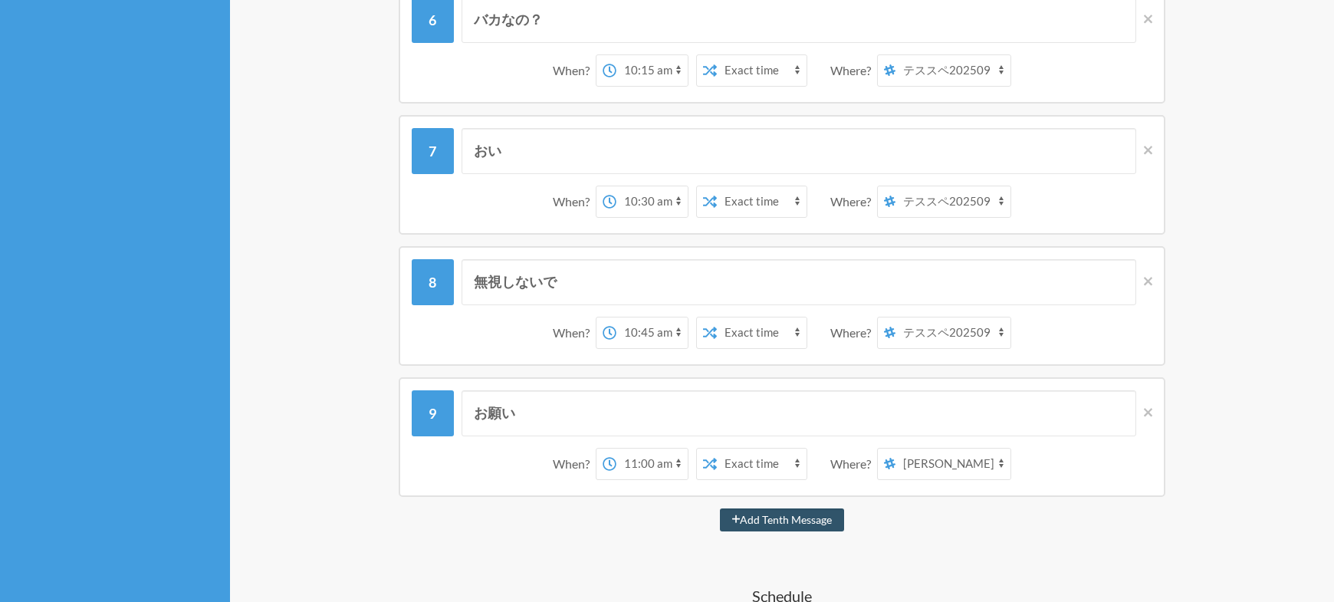
click at [937, 462] on select "横山克久 テススペ202509 テストスペシャル202509 マイスペース" at bounding box center [953, 464] width 115 height 31
select select "spaces/AAQAdQxCQy8"
click at [897, 449] on select "横山克久 テススペ202509 テストスペシャル202509 マイスペース" at bounding box center [953, 464] width 115 height 31
click at [1157, 520] on div "Add Tenth Message" at bounding box center [782, 519] width 920 height 23
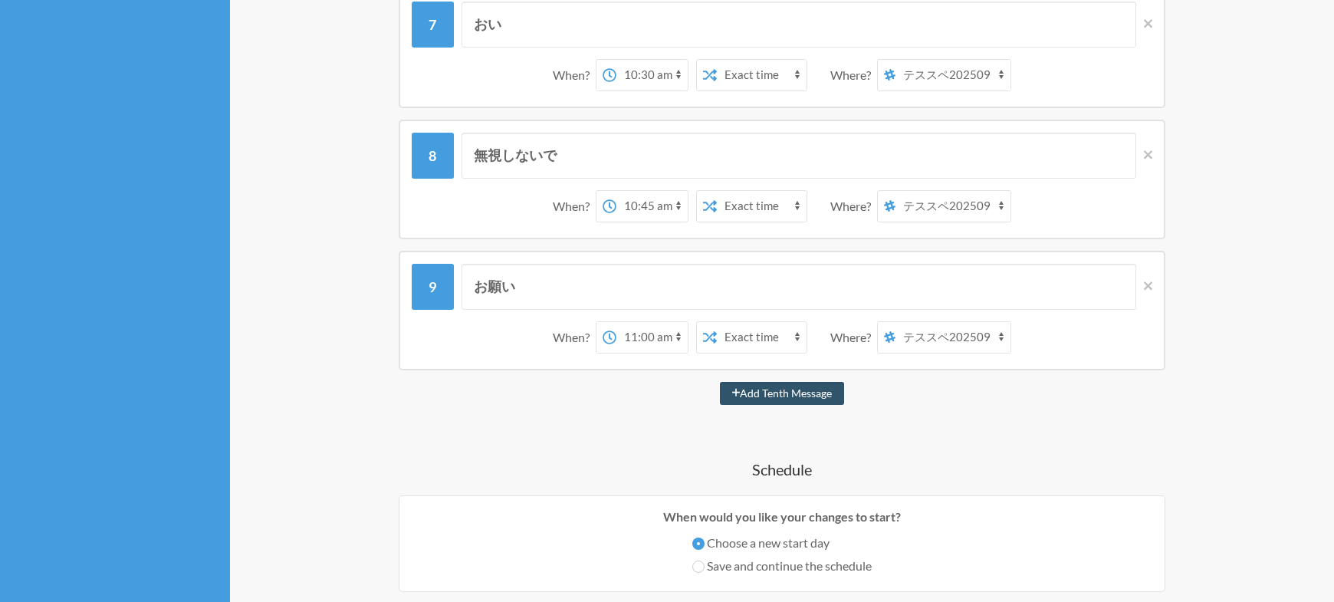
scroll to position [997, 0]
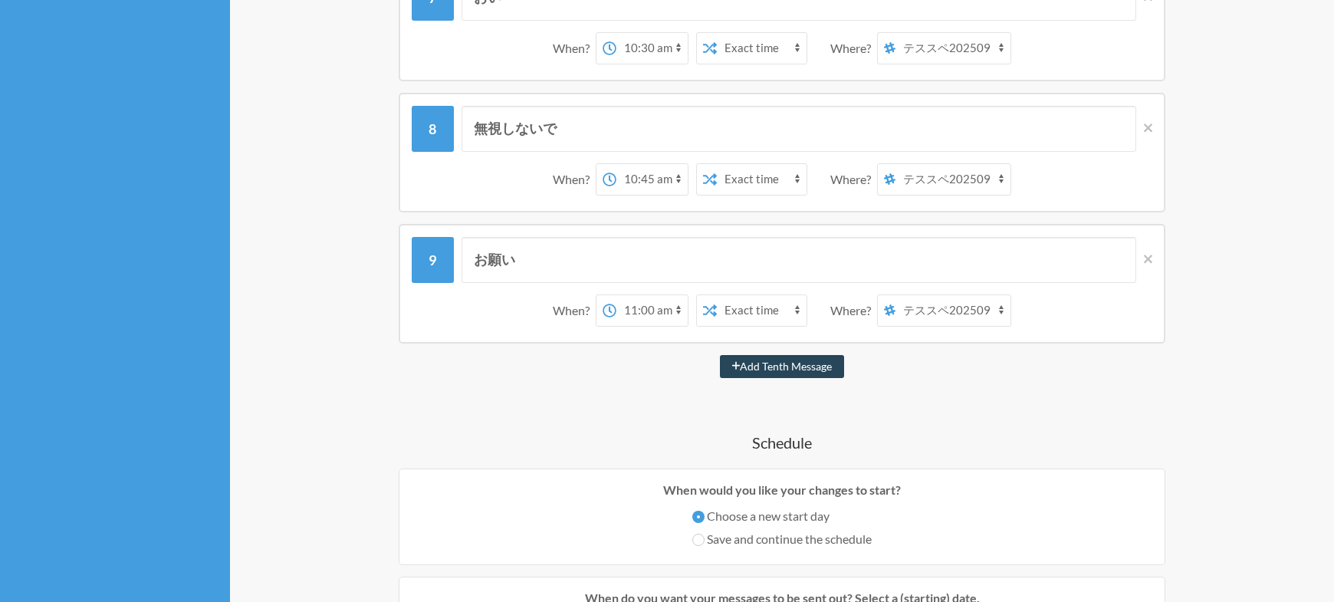
click at [820, 369] on button "Add Tenth Message" at bounding box center [782, 366] width 125 height 23
select select "12:00:00"
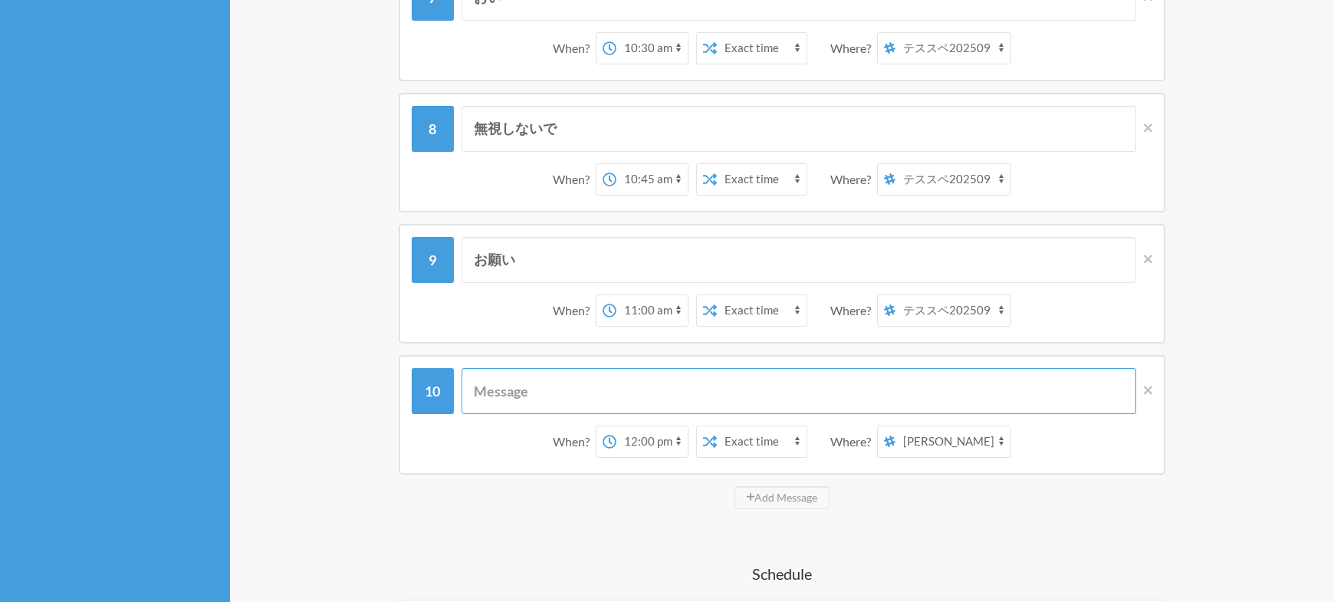
click at [656, 396] on input "text" at bounding box center [799, 391] width 675 height 46
type input "お願いします"
click at [932, 454] on select "横山克久 テススペ202509 テストスペシャル202509 マイスペース" at bounding box center [953, 441] width 115 height 31
select select "spaces/AAQAdQxCQy8"
click at [897, 426] on select "横山克久 テススペ202509 テストスペシャル202509 マイスペース" at bounding box center [953, 441] width 115 height 31
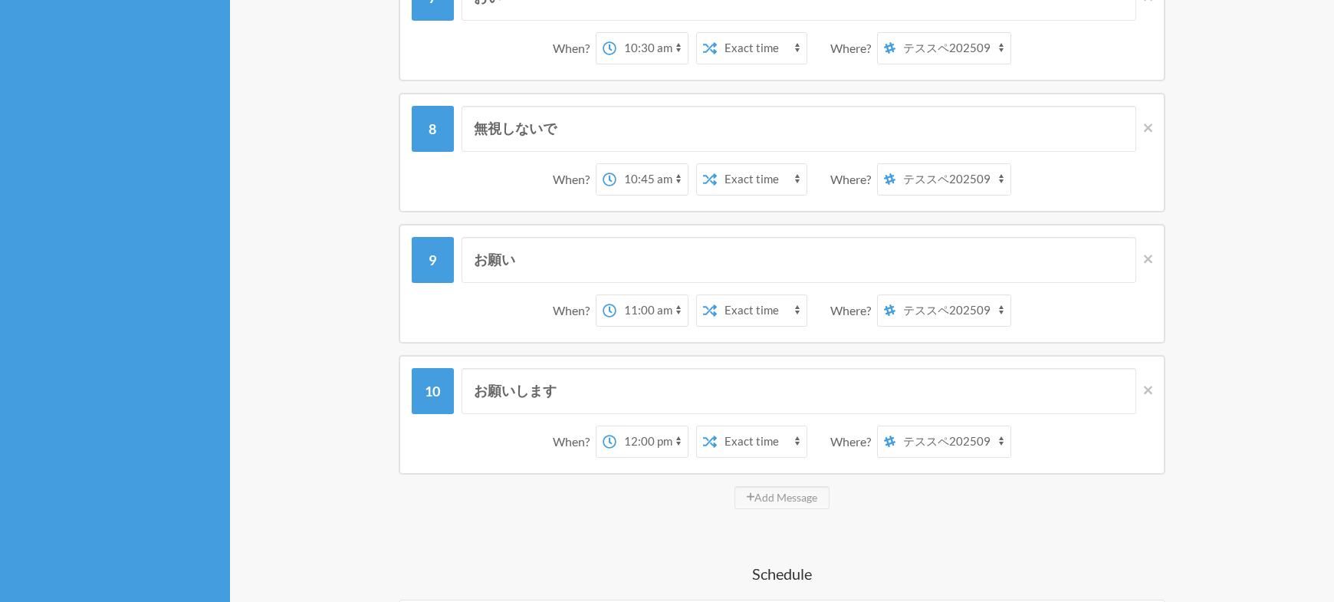
click at [1110, 513] on div "留守電は解除しましたか？ When? 12:00 am 12:15 am 12:30 am 12:45 am 1:00 am 1:15 am 1:30 am …" at bounding box center [782, 247] width 920 height 2144
click at [624, 442] on select "12:00 am 12:15 am 12:30 am 12:45 am 1:00 am 1:15 am 1:30 am 1:45 am 2:00 am 2:1…" at bounding box center [651, 441] width 71 height 31
select select "11:15:00"
click at [616, 426] on select "12:00 am 12:15 am 12:30 am 12:45 am 1:00 am 1:15 am 1:30 am 1:45 am 2:00 am 2:1…" at bounding box center [651, 441] width 71 height 31
click at [1219, 490] on div "Add Message" at bounding box center [782, 497] width 920 height 23
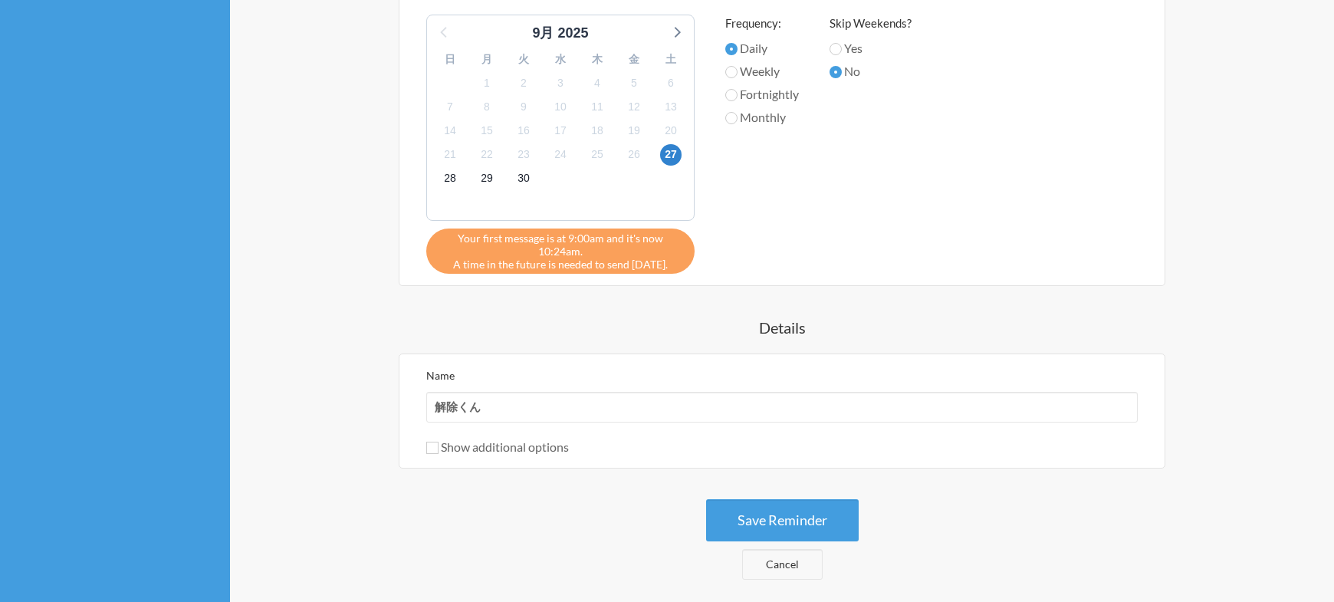
scroll to position [1763, 0]
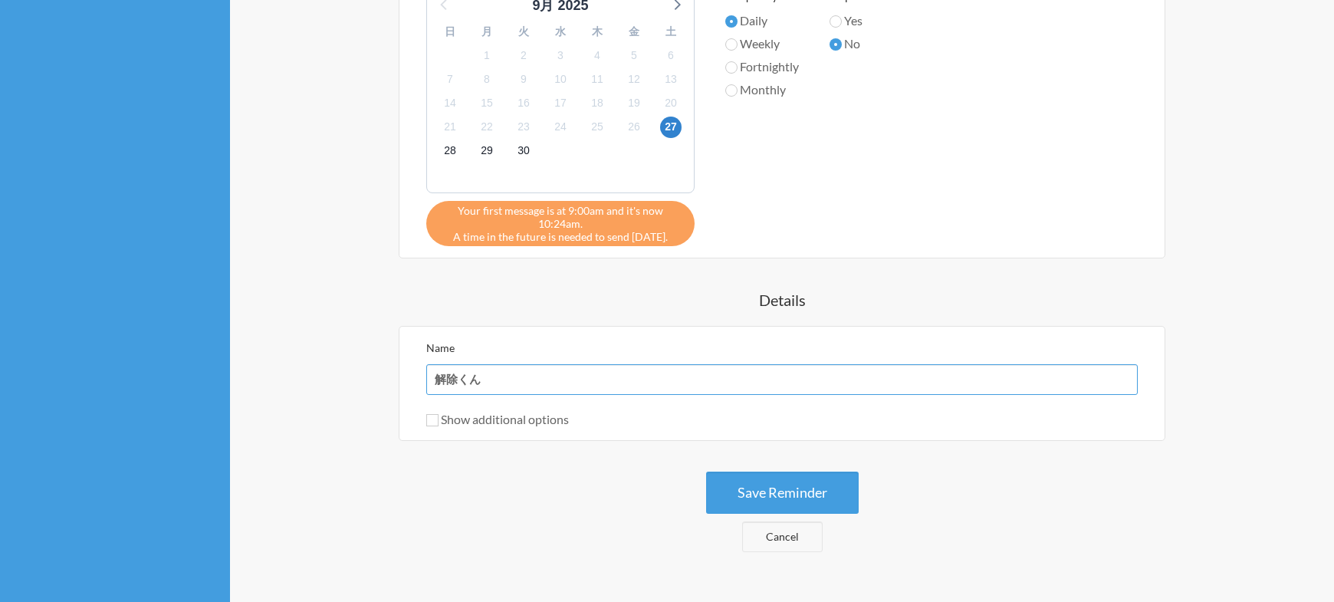
click at [435, 383] on input "解除くん" at bounding box center [782, 379] width 712 height 31
type input "留守電解除くん"
click at [796, 492] on button "Save Reminder" at bounding box center [782, 493] width 153 height 42
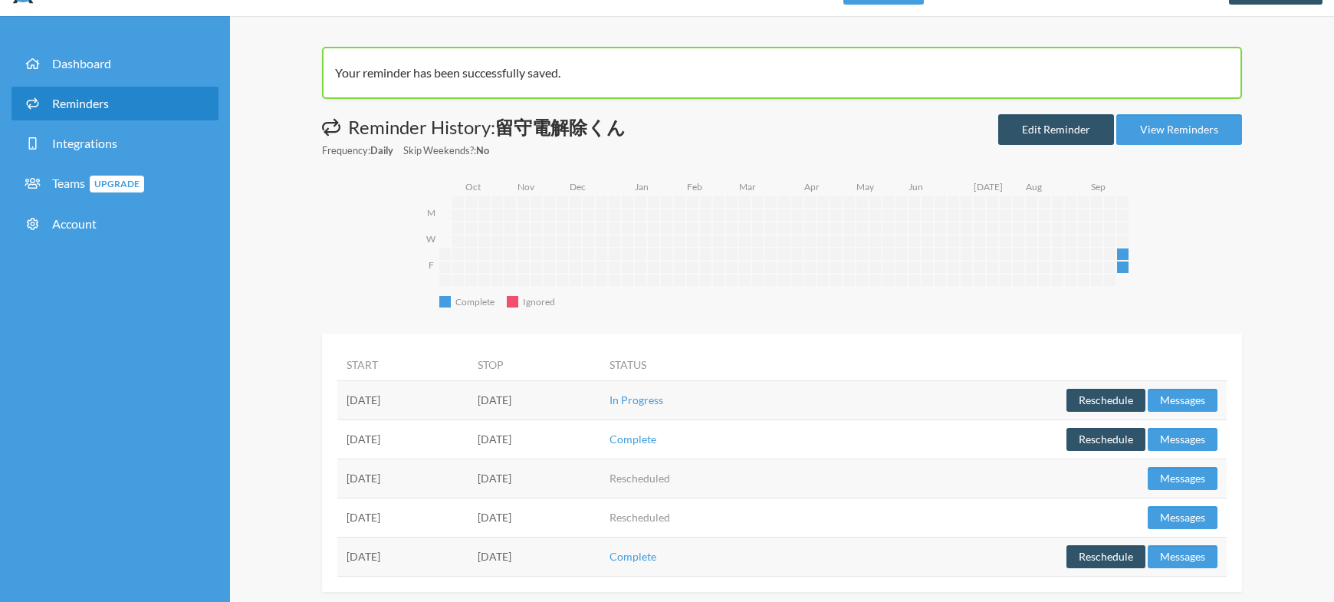
scroll to position [58, 0]
